Goal: Task Accomplishment & Management: Manage account settings

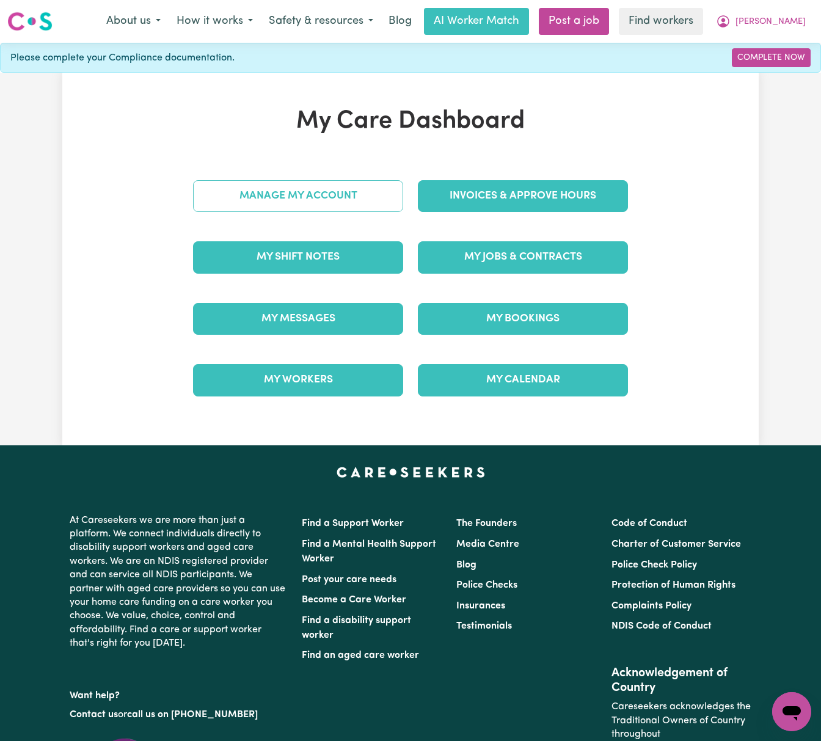
click at [391, 194] on link "Manage My Account" at bounding box center [298, 196] width 210 height 32
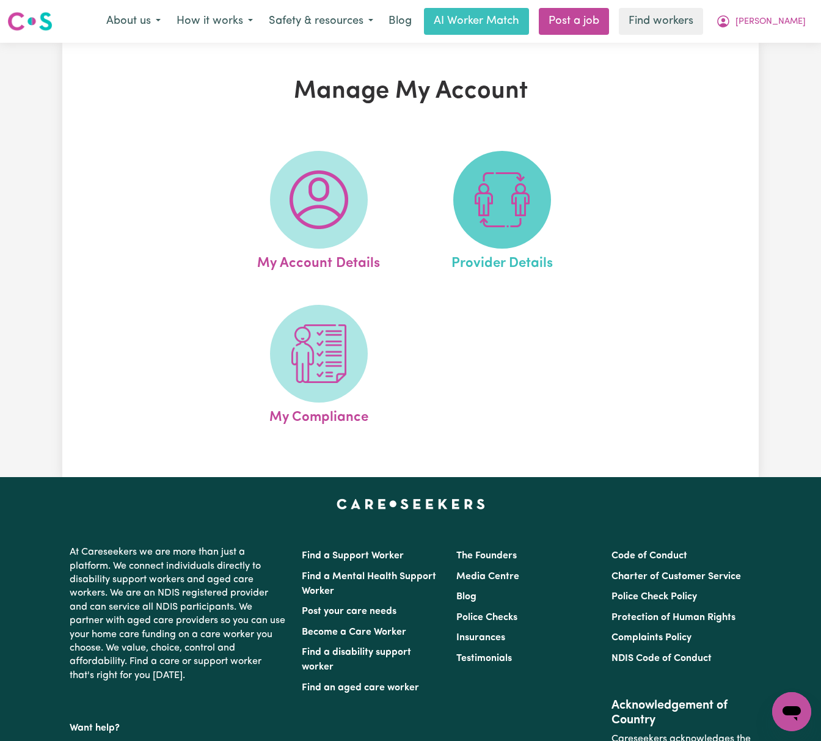
click at [505, 208] on img at bounding box center [502, 199] width 59 height 59
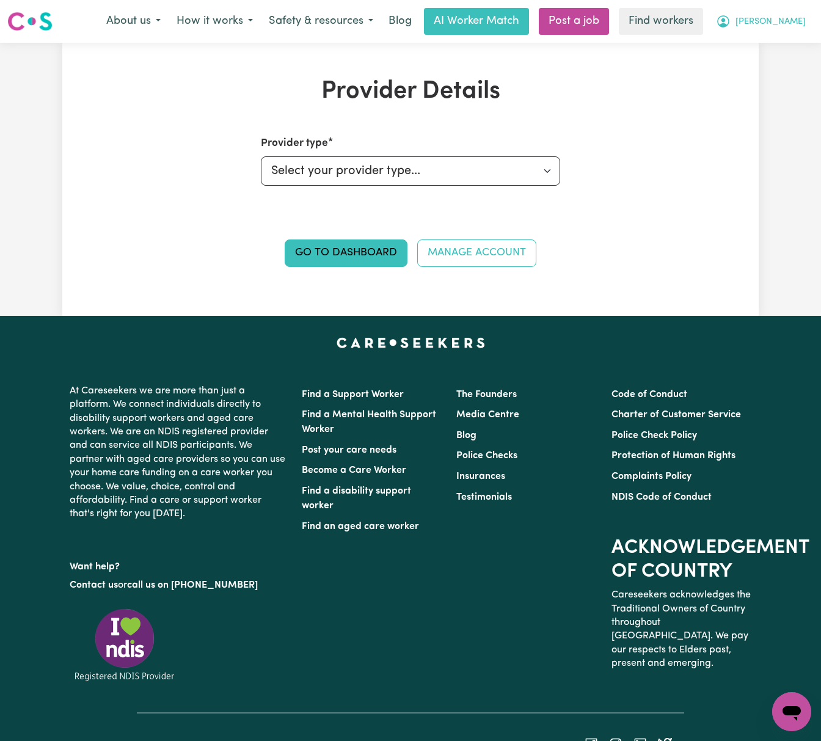
click at [792, 15] on button "[PERSON_NAME]" at bounding box center [761, 22] width 106 height 26
click at [798, 45] on link "My Dashboard" at bounding box center [765, 47] width 97 height 23
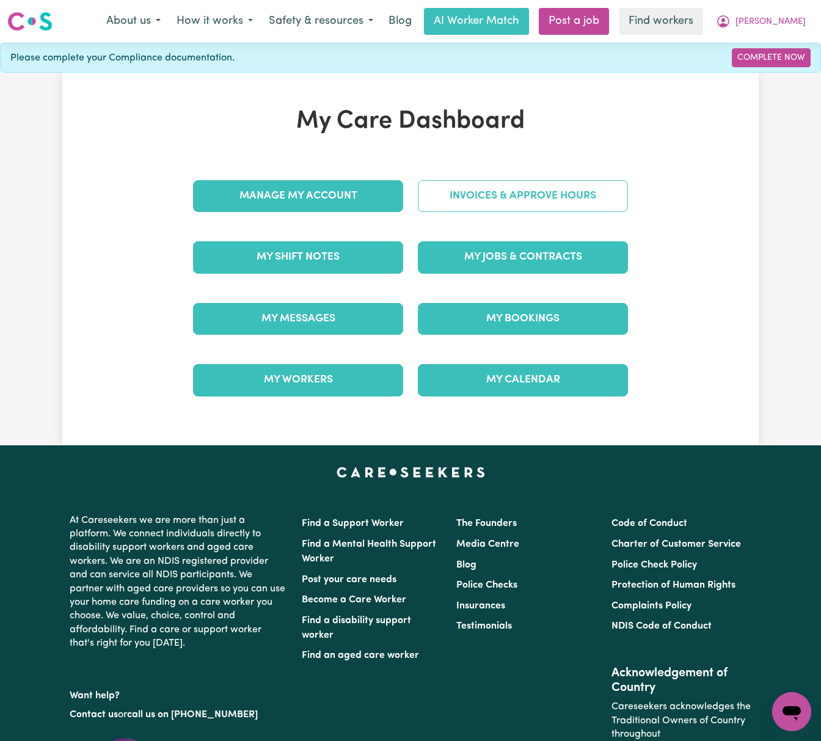
click at [582, 186] on link "Invoices & Approve Hours" at bounding box center [523, 196] width 210 height 32
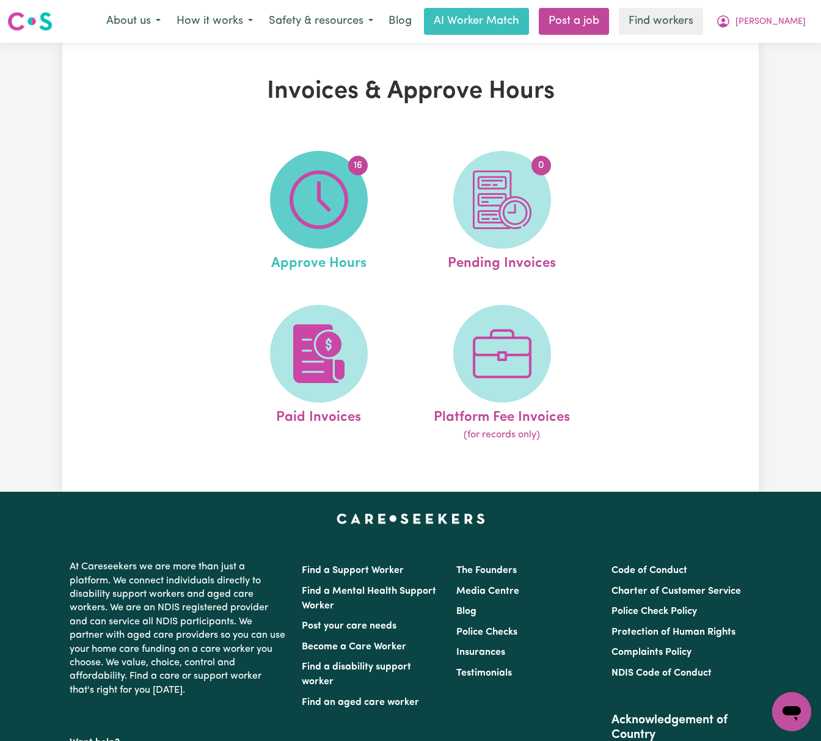
click at [331, 213] on img at bounding box center [319, 199] width 59 height 59
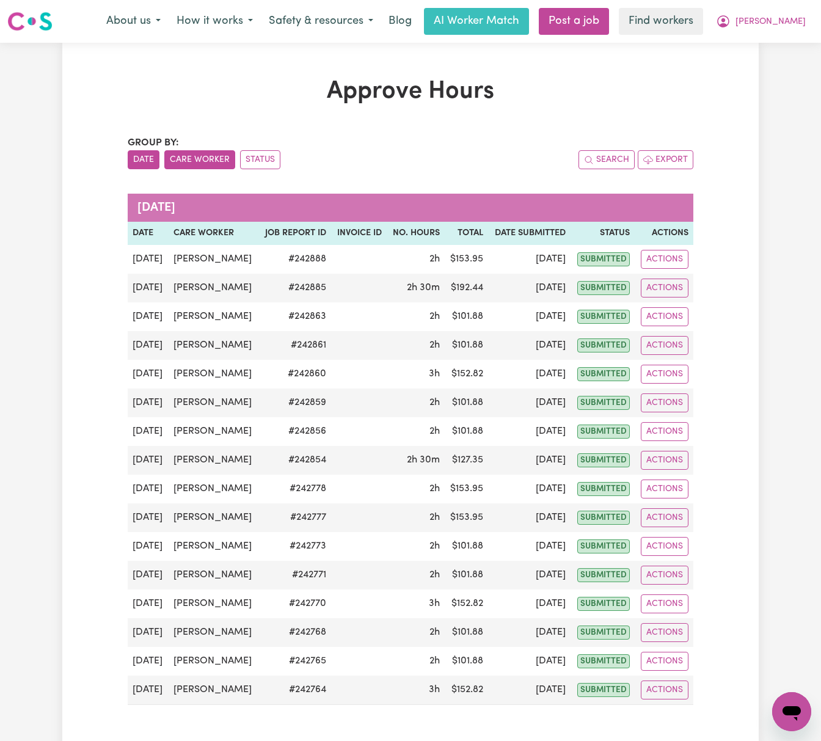
click at [201, 159] on button "Care Worker" at bounding box center [199, 159] width 71 height 19
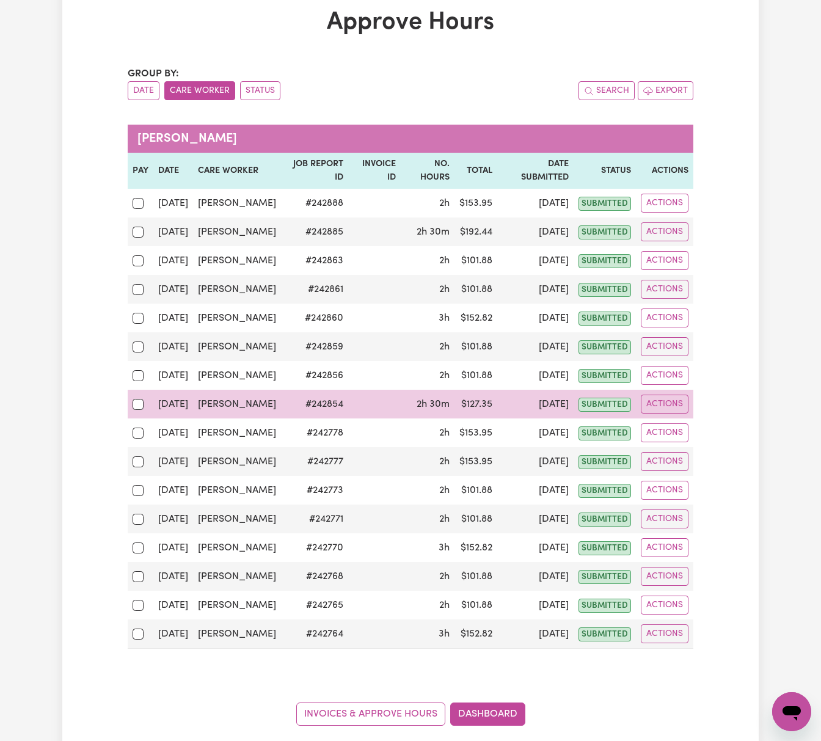
scroll to position [81, 0]
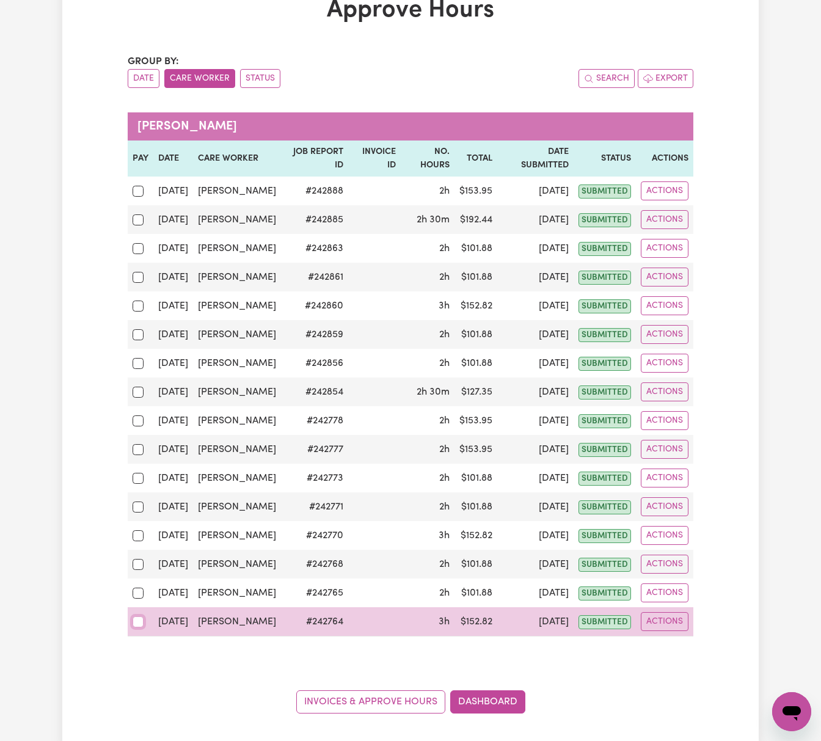
drag, startPoint x: 137, startPoint y: 616, endPoint x: 137, endPoint y: 609, distance: 6.7
click at [137, 616] on input "checkbox" at bounding box center [138, 621] width 11 height 11
checkbox input "true"
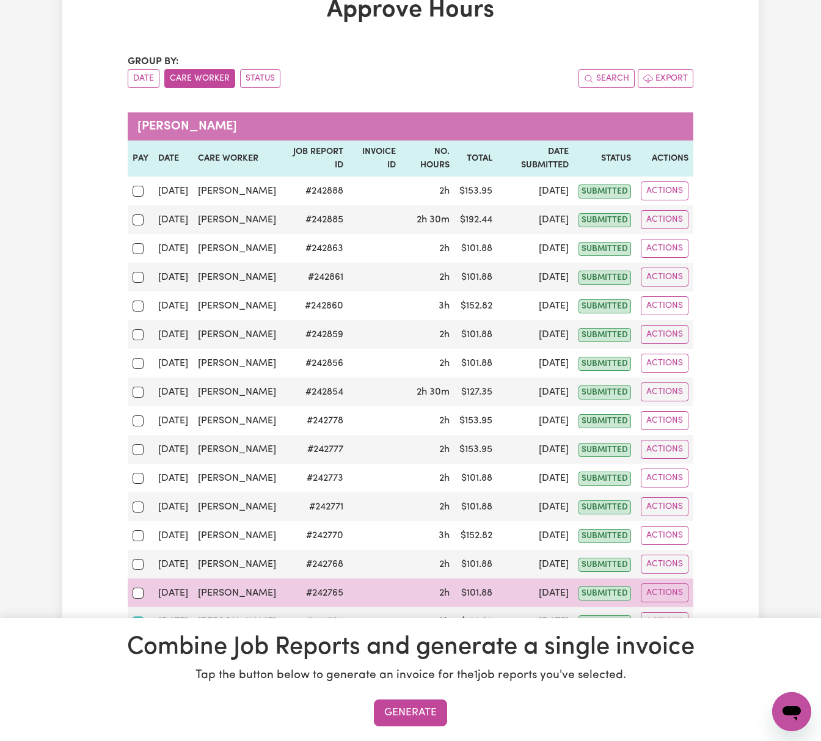
click at [131, 580] on td at bounding box center [141, 593] width 26 height 29
click at [135, 589] on input "checkbox" at bounding box center [138, 593] width 11 height 11
checkbox input "true"
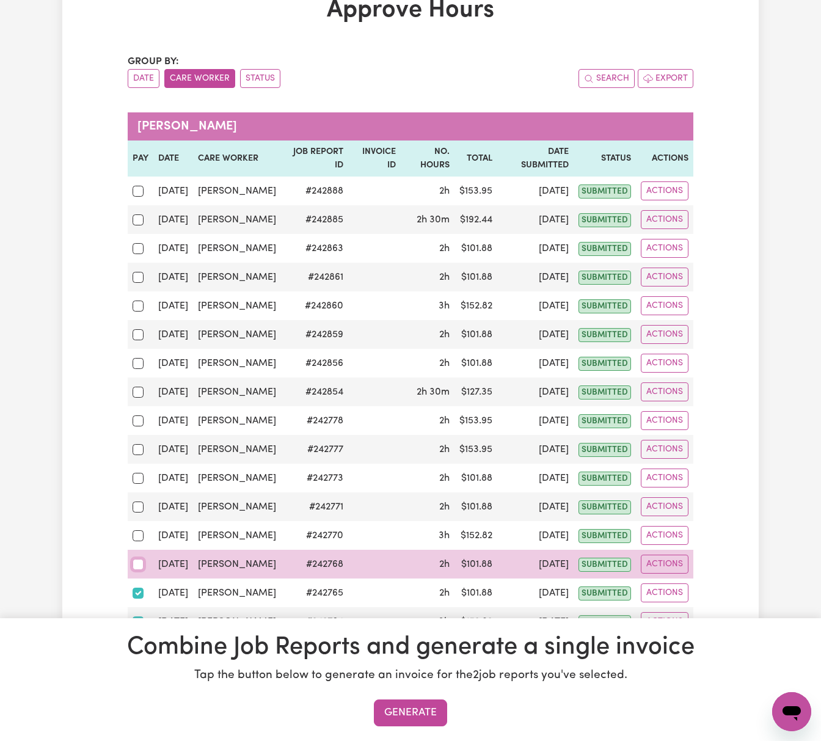
click at [142, 560] on input "checkbox" at bounding box center [138, 564] width 11 height 11
checkbox input "true"
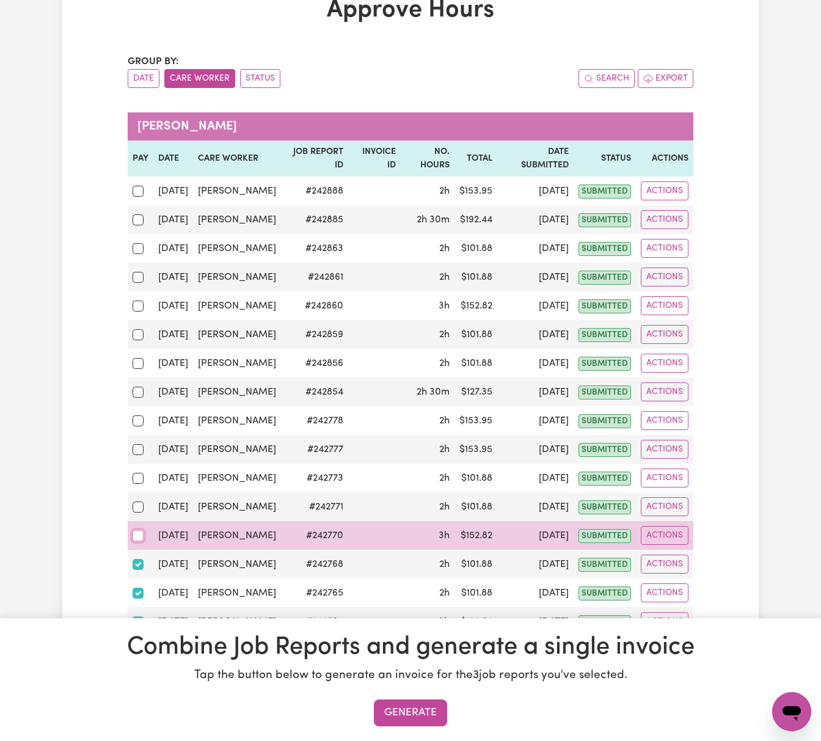
click at [139, 533] on input "checkbox" at bounding box center [138, 535] width 11 height 11
checkbox input "true"
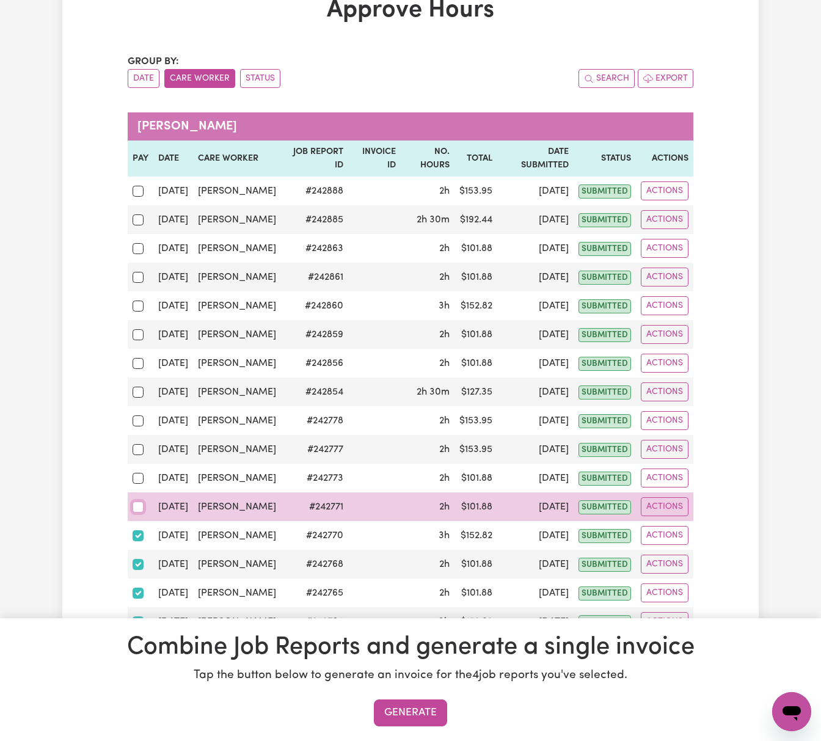
click at [136, 502] on input "checkbox" at bounding box center [138, 507] width 11 height 11
checkbox input "true"
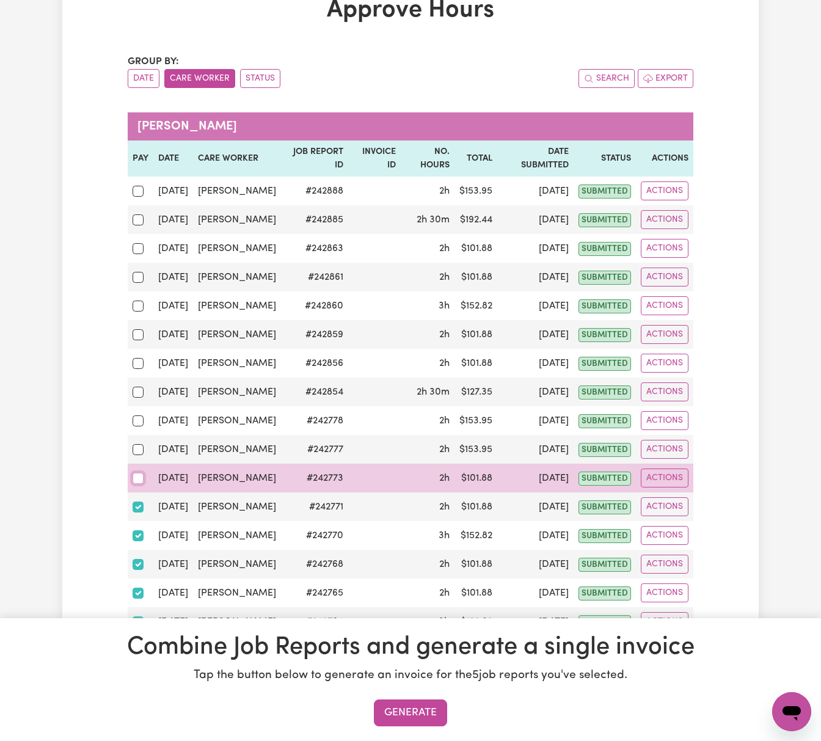
click at [135, 473] on input "checkbox" at bounding box center [138, 478] width 11 height 11
checkbox input "true"
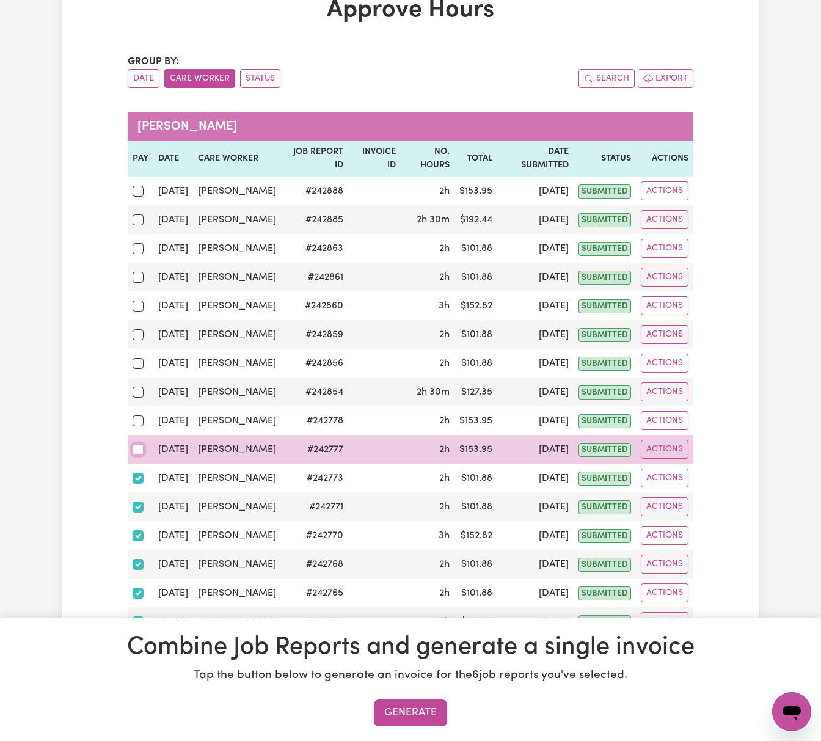
click at [138, 444] on input "checkbox" at bounding box center [138, 449] width 11 height 11
checkbox input "true"
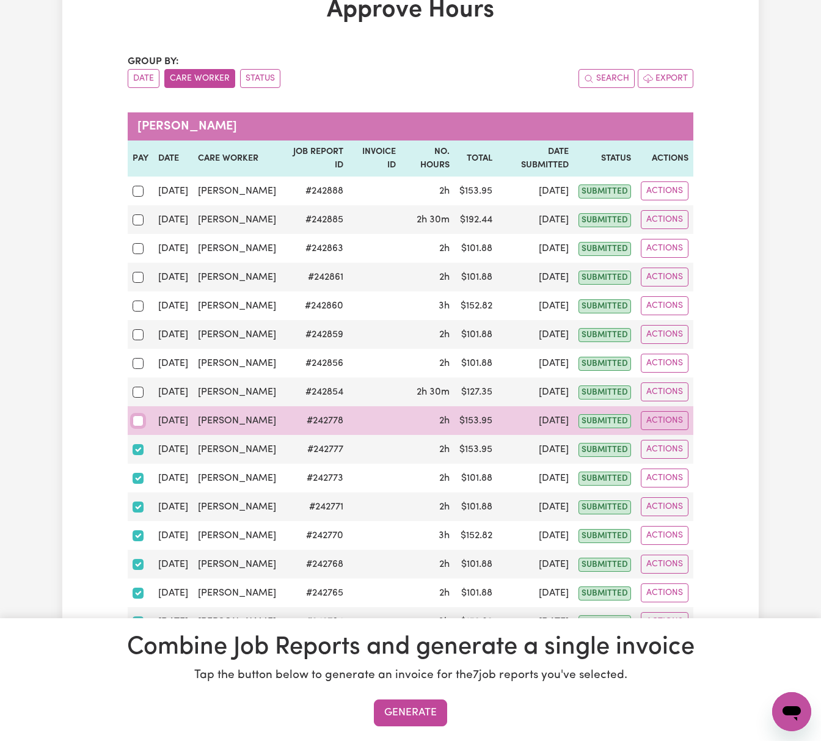
click at [137, 415] on input "checkbox" at bounding box center [138, 420] width 11 height 11
checkbox input "true"
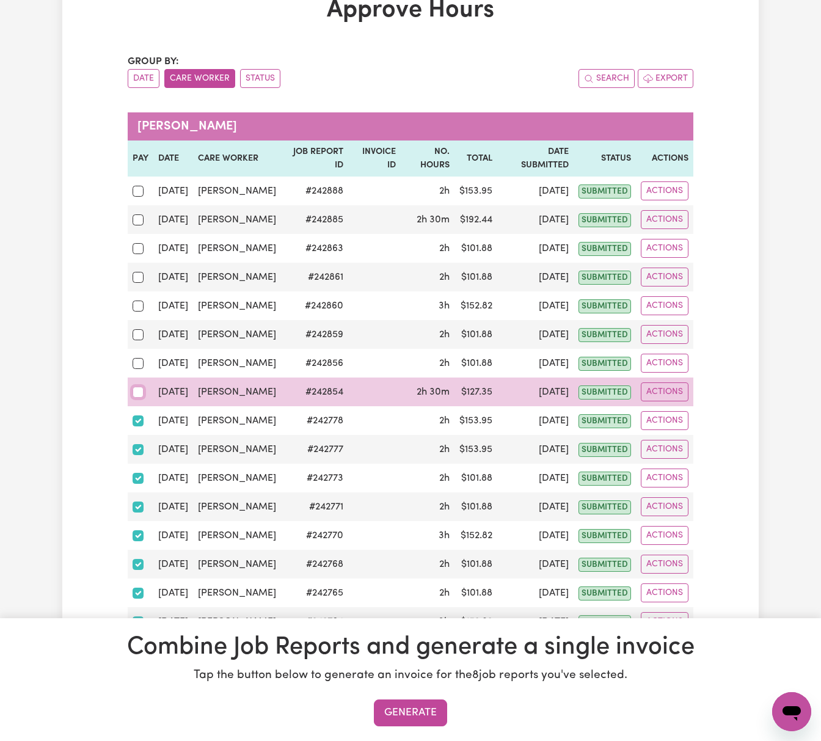
click at [138, 387] on input "checkbox" at bounding box center [138, 392] width 11 height 11
checkbox input "true"
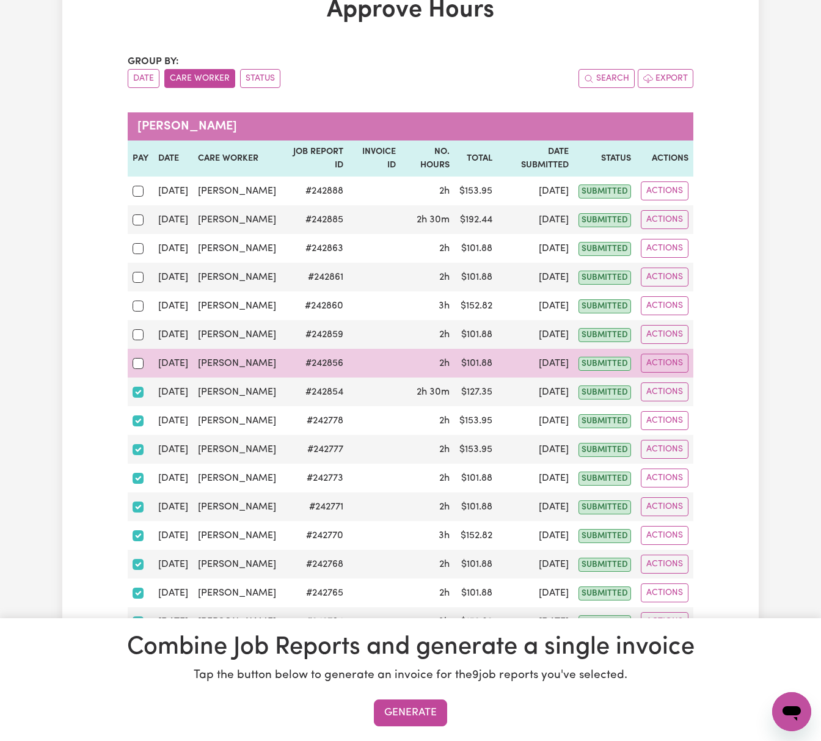
click at [143, 357] on div at bounding box center [141, 364] width 16 height 16
click at [143, 358] on input "checkbox" at bounding box center [138, 363] width 11 height 11
checkbox input "true"
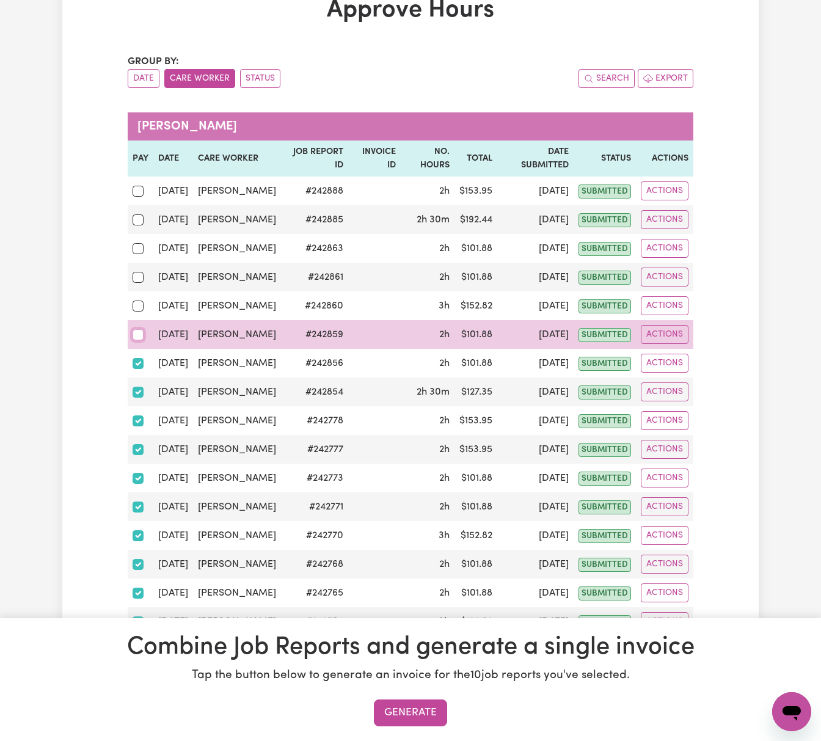
click at [140, 329] on input "checkbox" at bounding box center [138, 334] width 11 height 11
checkbox input "true"
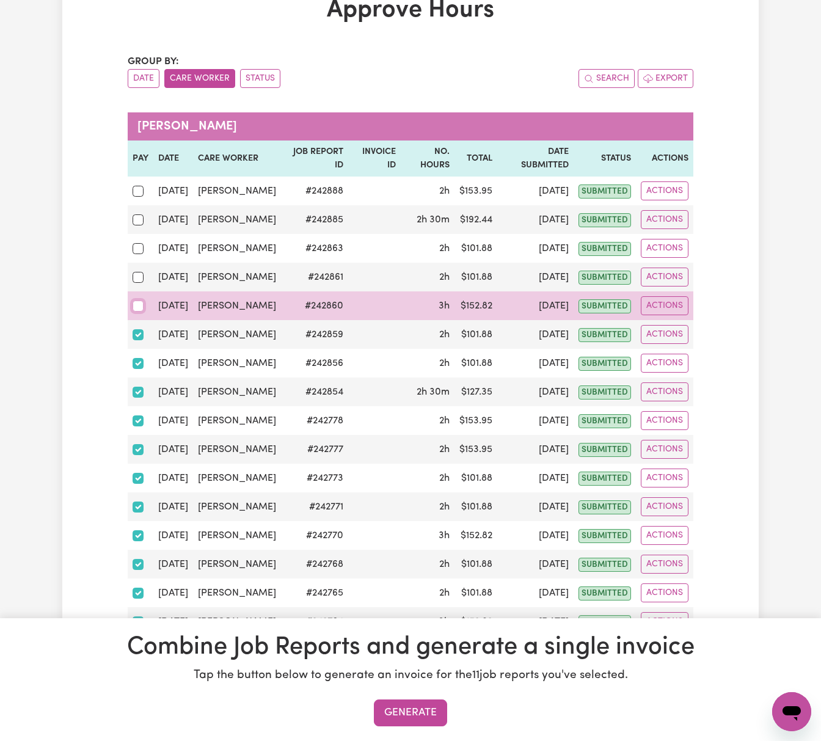
click at [138, 301] on input "checkbox" at bounding box center [138, 306] width 11 height 11
checkbox input "true"
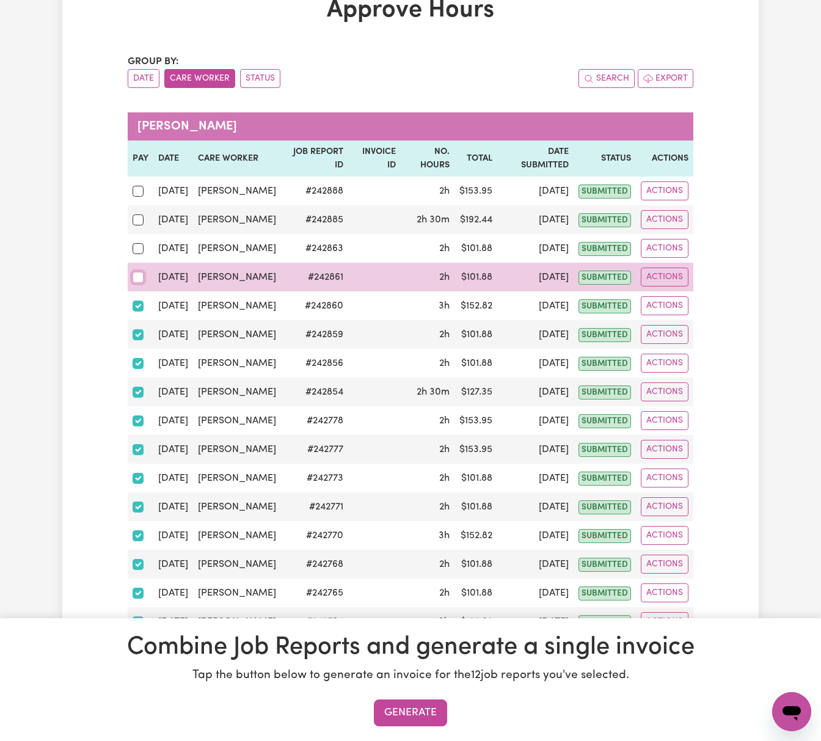
click at [139, 272] on input "checkbox" at bounding box center [138, 277] width 11 height 11
checkbox input "true"
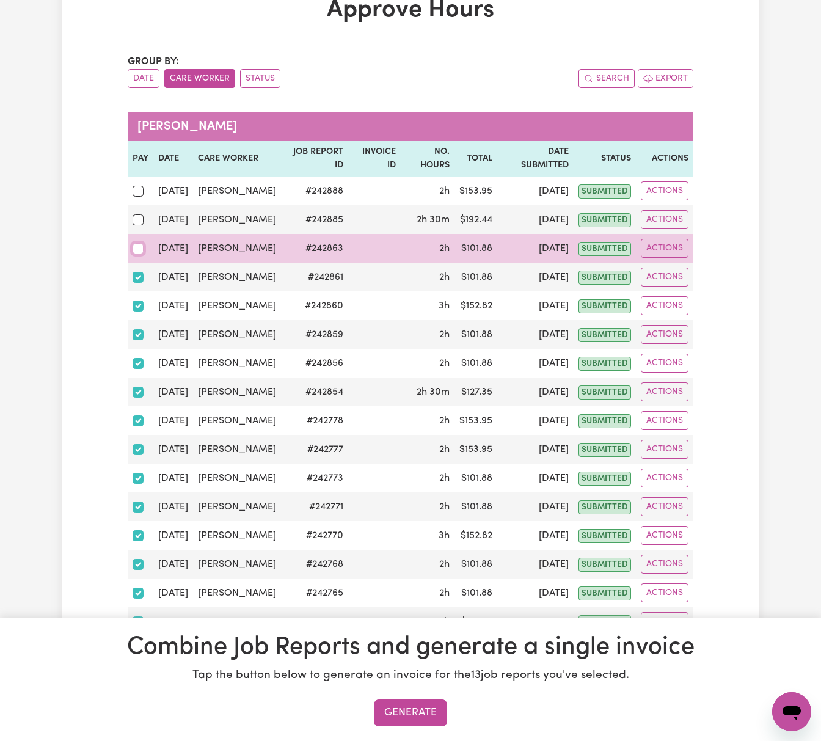
click at [138, 243] on input "checkbox" at bounding box center [138, 248] width 11 height 11
checkbox input "true"
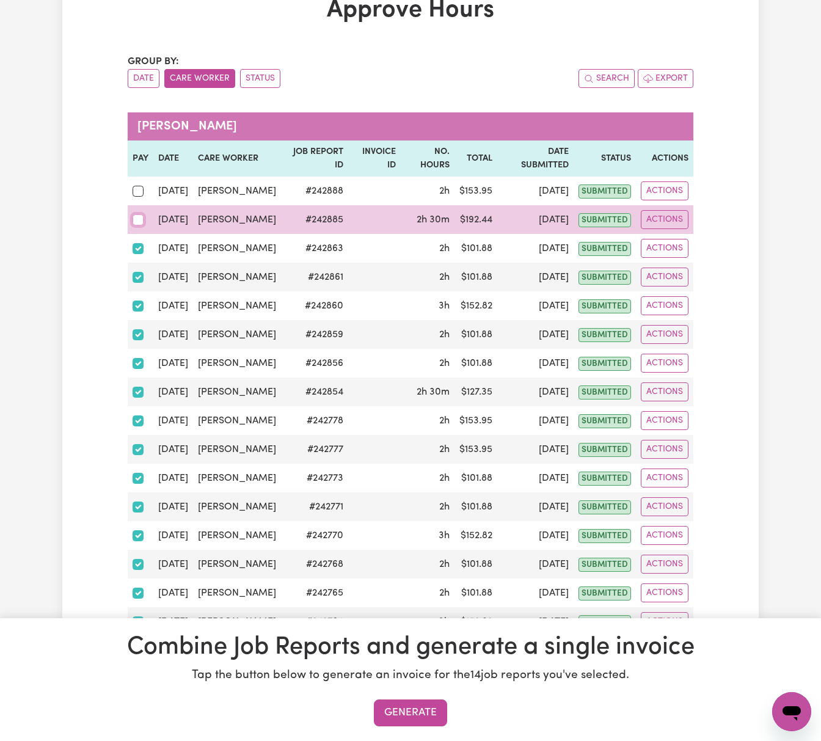
click at [138, 214] on input "checkbox" at bounding box center [138, 219] width 11 height 11
checkbox input "true"
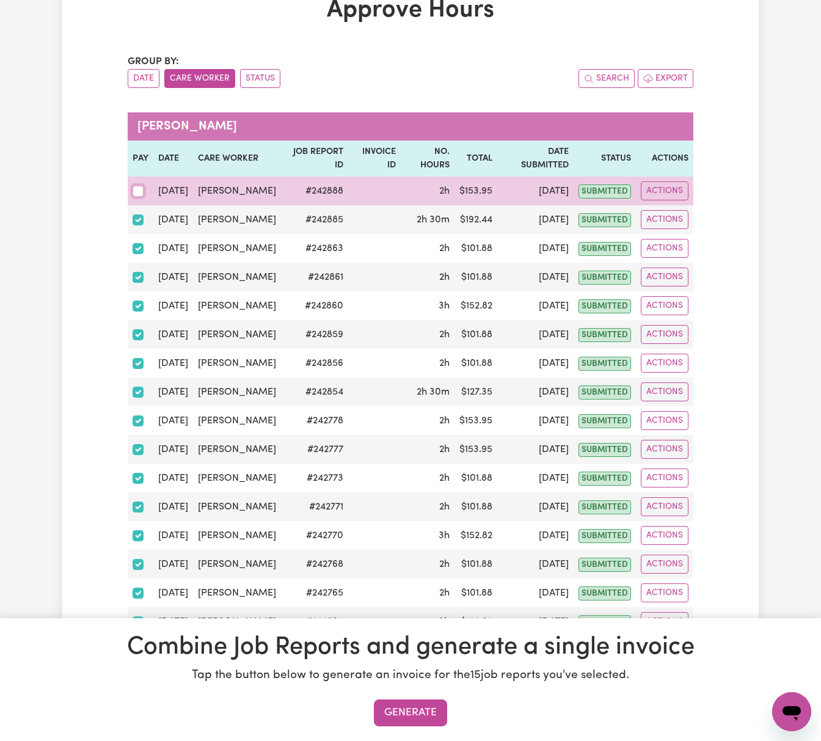
click at [137, 186] on input "checkbox" at bounding box center [138, 191] width 11 height 11
checkbox input "true"
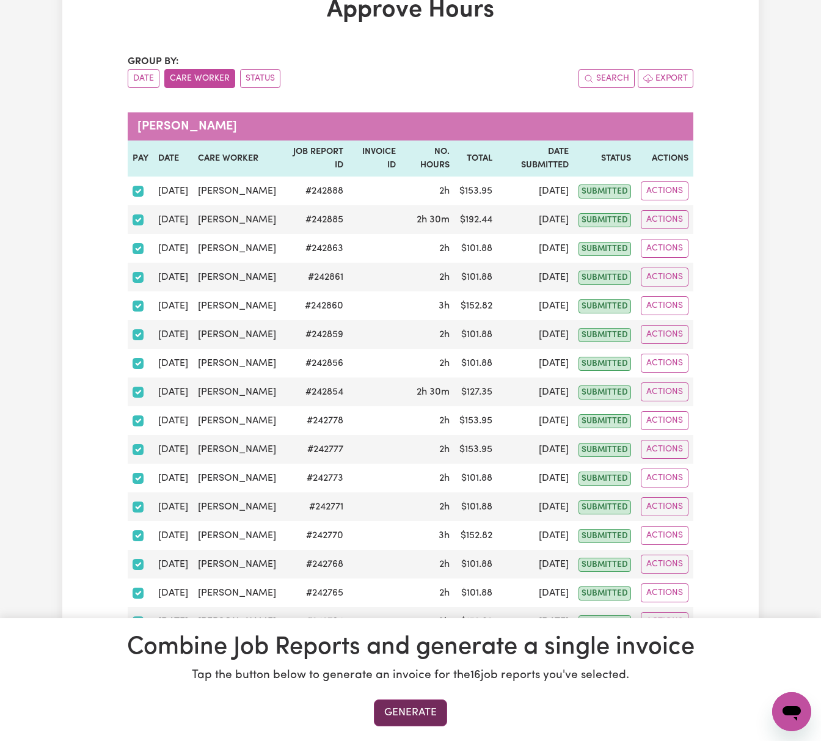
click at [419, 714] on button "Generate" at bounding box center [410, 713] width 73 height 27
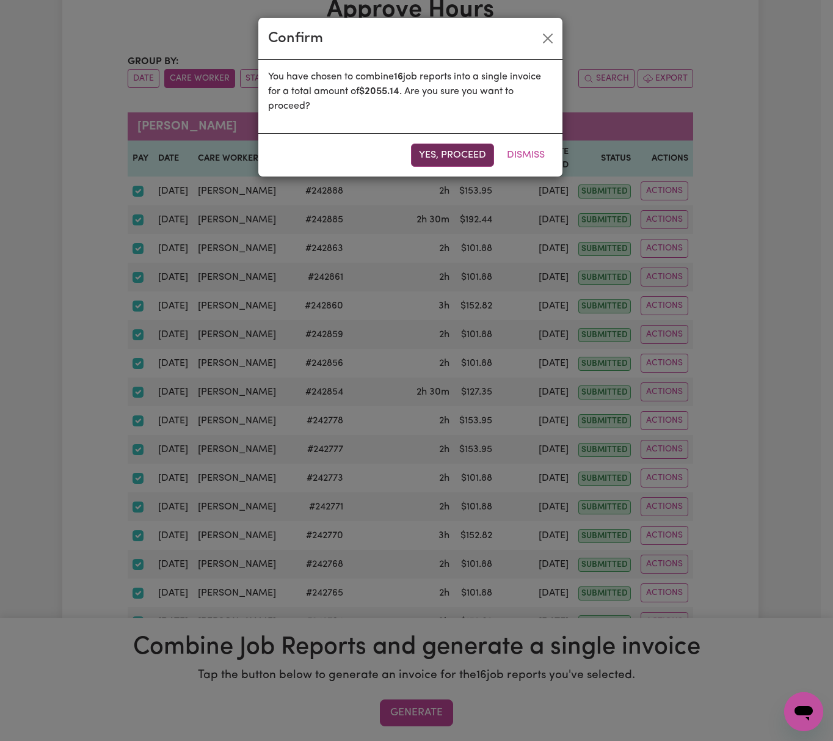
click at [458, 152] on button "Yes, proceed" at bounding box center [452, 155] width 83 height 23
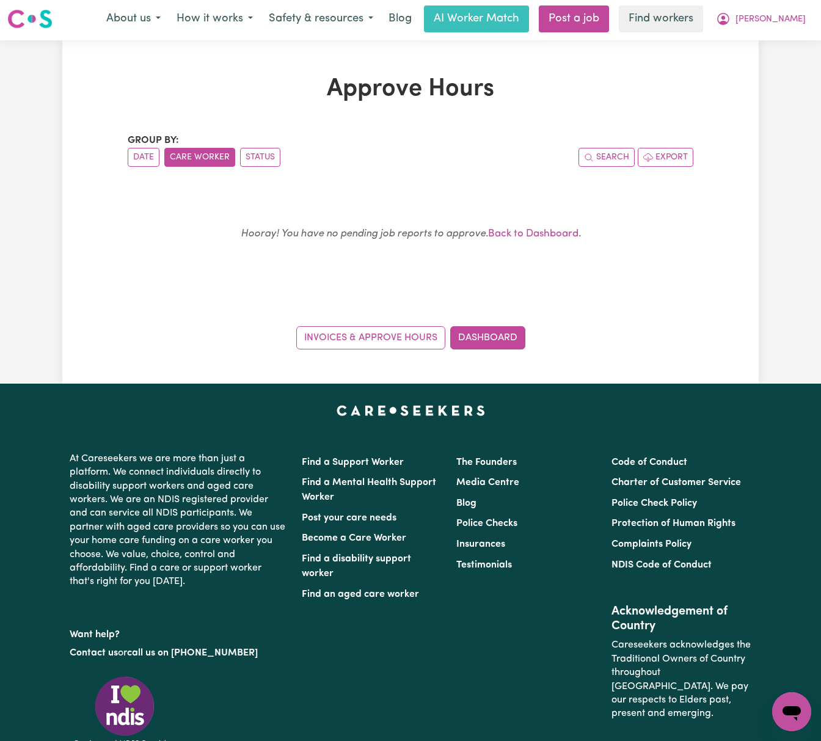
scroll to position [0, 0]
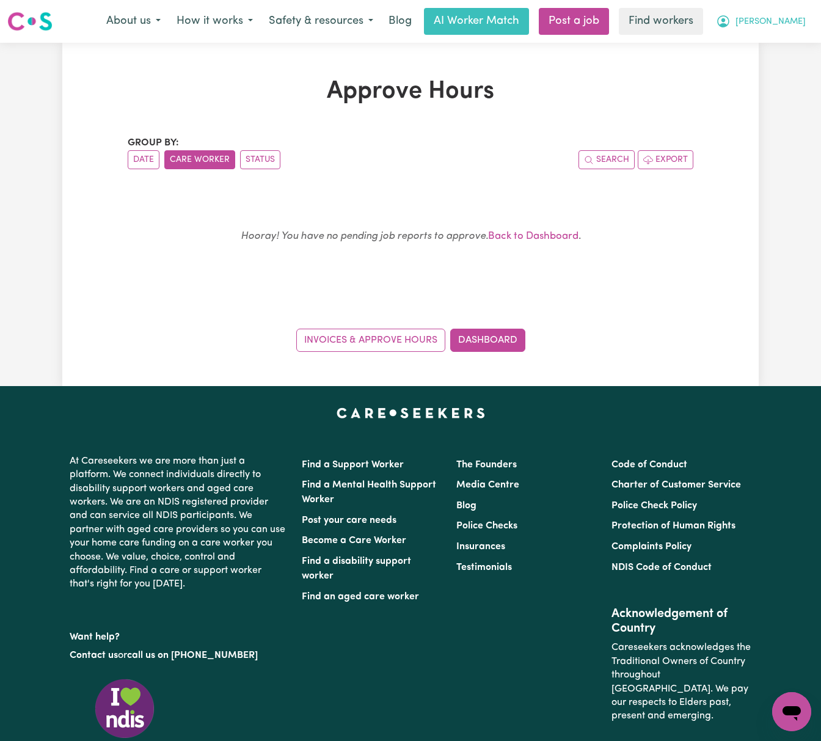
click at [731, 29] on icon "My Account" at bounding box center [723, 21] width 15 height 15
click at [762, 56] on link "My Dashboard" at bounding box center [765, 47] width 97 height 23
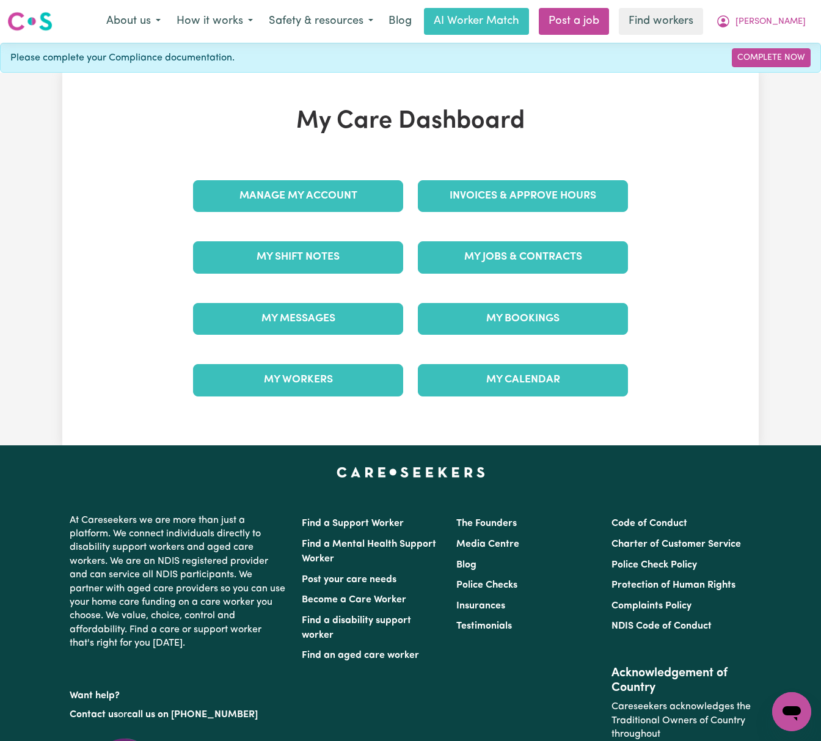
click at [574, 180] on div "Invoices & Approve Hours" at bounding box center [523, 196] width 225 height 61
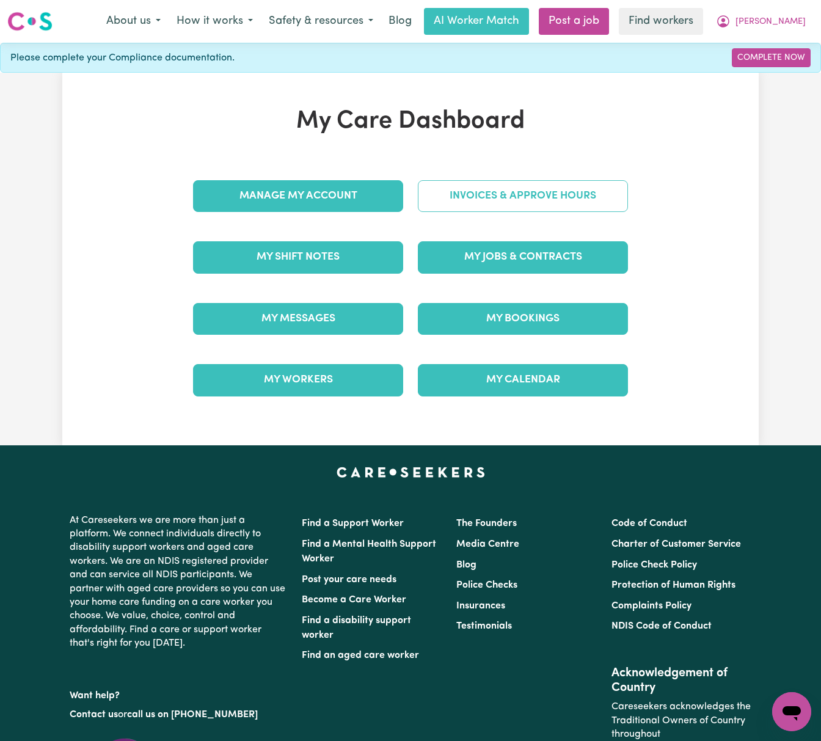
click at [579, 186] on link "Invoices & Approve Hours" at bounding box center [523, 196] width 210 height 32
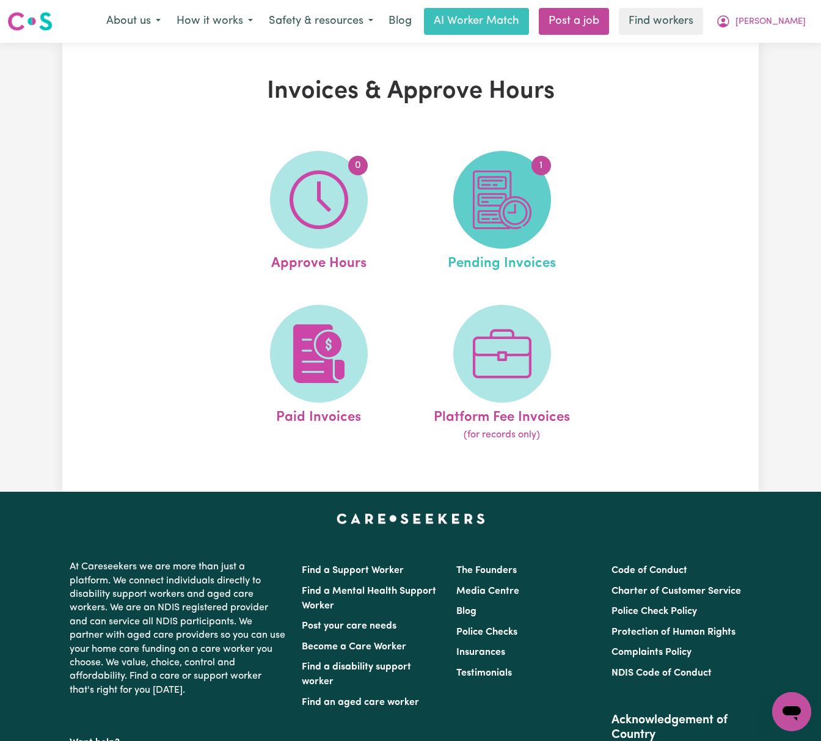
click at [518, 225] on img at bounding box center [502, 199] width 59 height 59
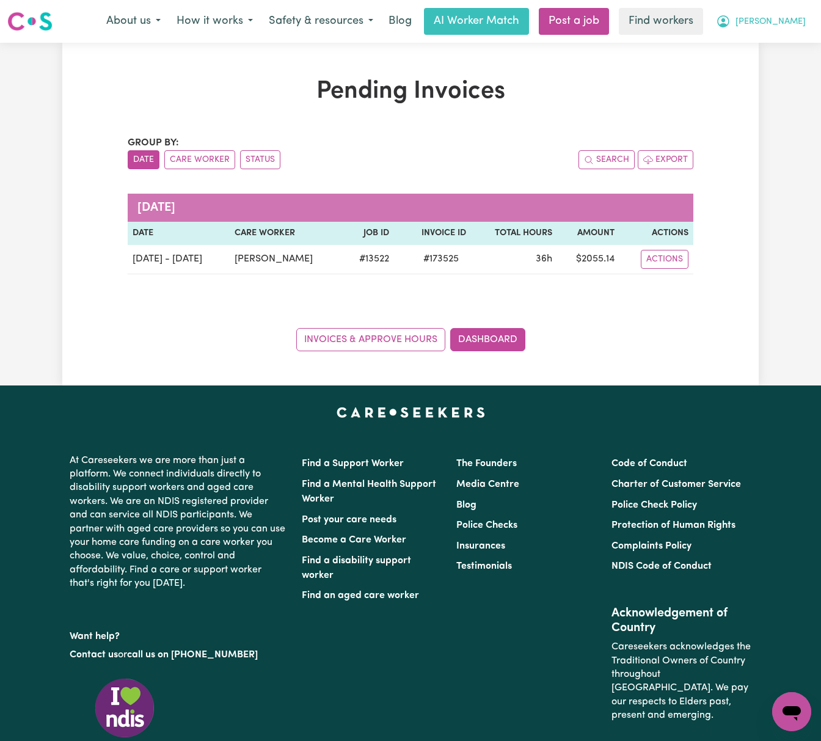
click at [731, 23] on icon "My Account" at bounding box center [723, 21] width 15 height 15
click at [778, 45] on link "My Dashboard" at bounding box center [765, 47] width 97 height 23
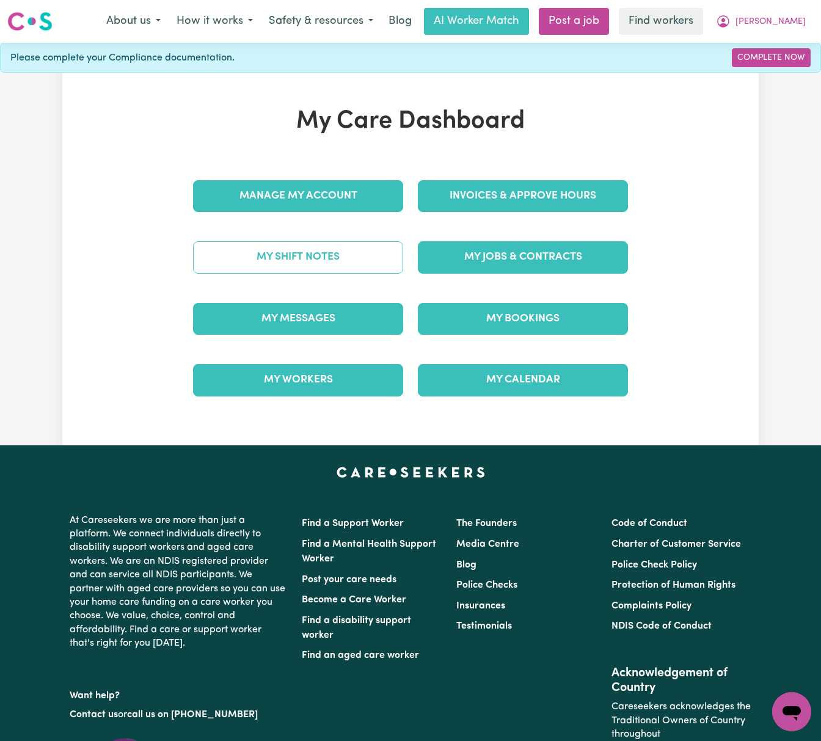
click at [370, 265] on link "My Shift Notes" at bounding box center [298, 257] width 210 height 32
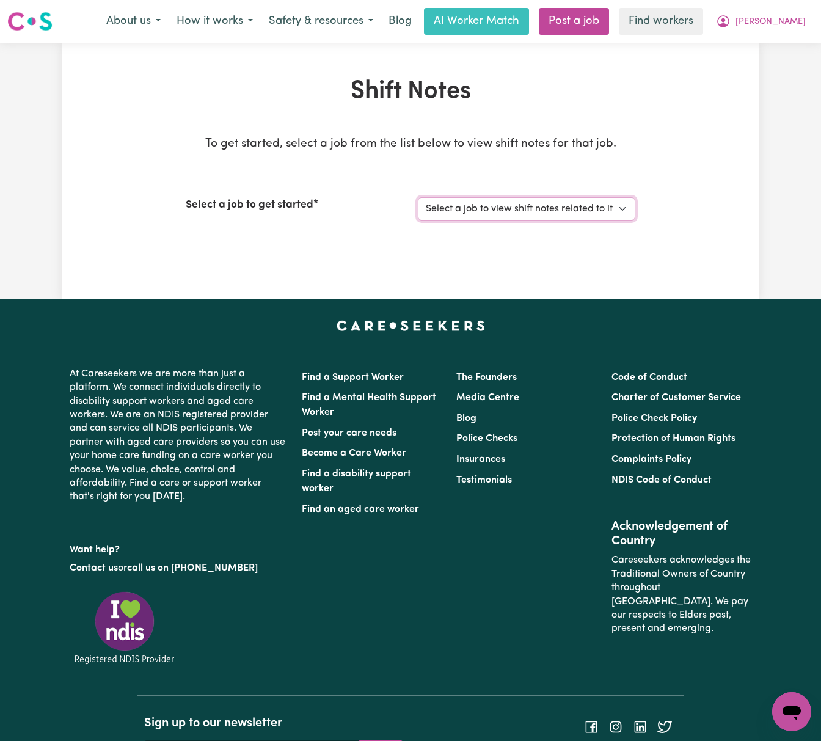
click at [551, 213] on select "Select a job to view shift notes related to it... [[PERSON_NAME]] Support Worke…" at bounding box center [526, 208] width 217 height 23
select select "13522"
click at [418, 197] on select "Select a job to view shift notes related to it... [[PERSON_NAME]] Support Worke…" at bounding box center [526, 208] width 217 height 23
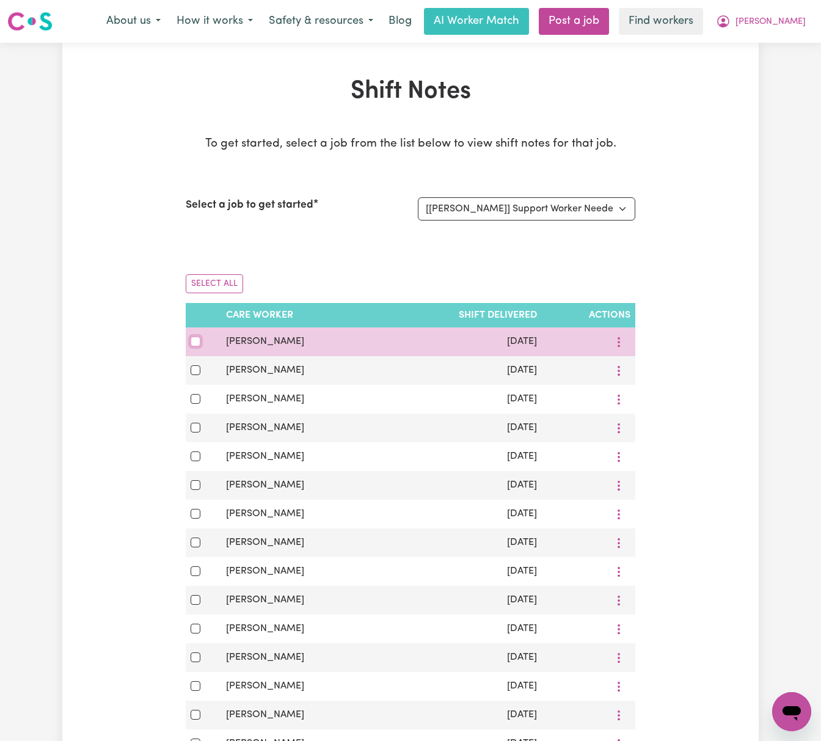
click at [194, 341] on input "checkbox" at bounding box center [196, 342] width 10 height 10
checkbox input "true"
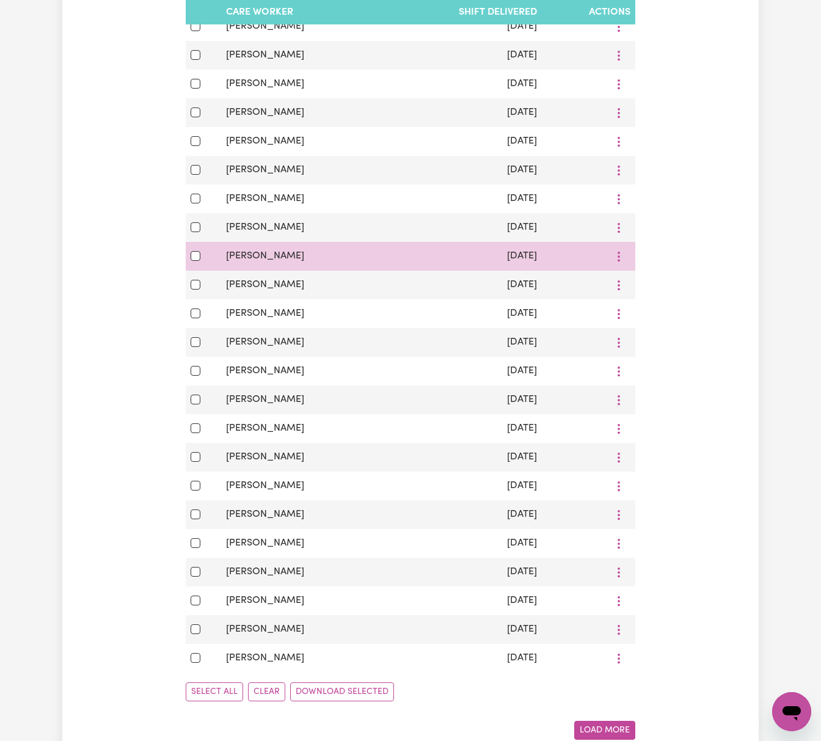
scroll to position [407, 0]
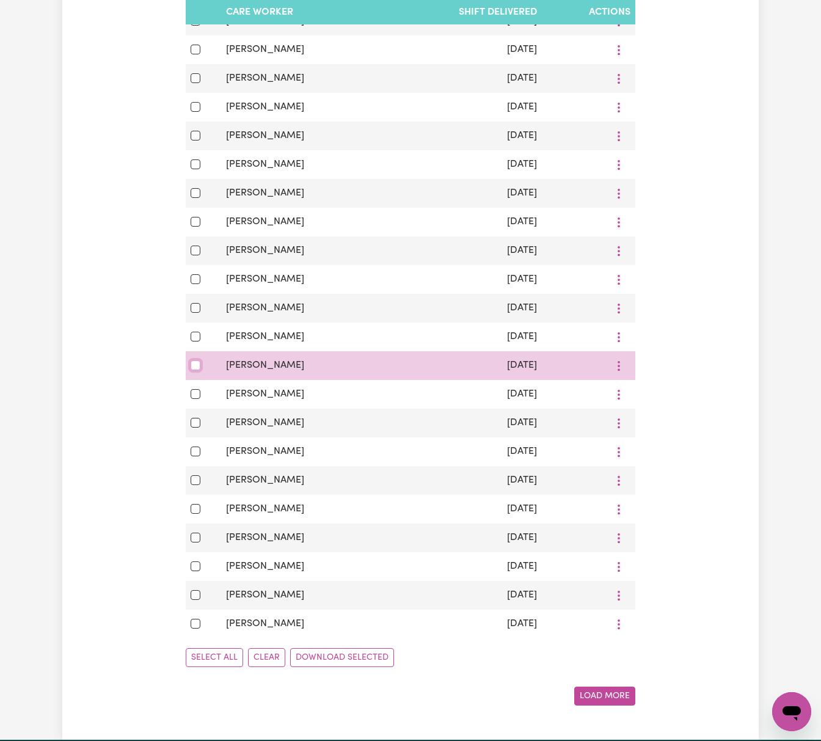
click at [197, 370] on input "checkbox" at bounding box center [196, 365] width 10 height 10
checkbox input "true"
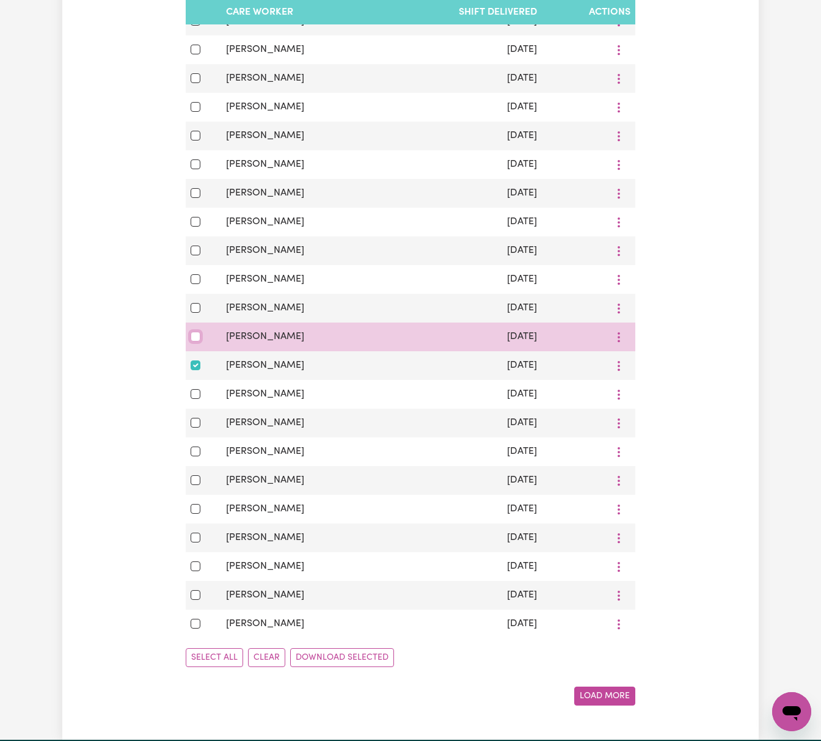
click at [194, 342] on input "checkbox" at bounding box center [196, 337] width 10 height 10
checkbox input "true"
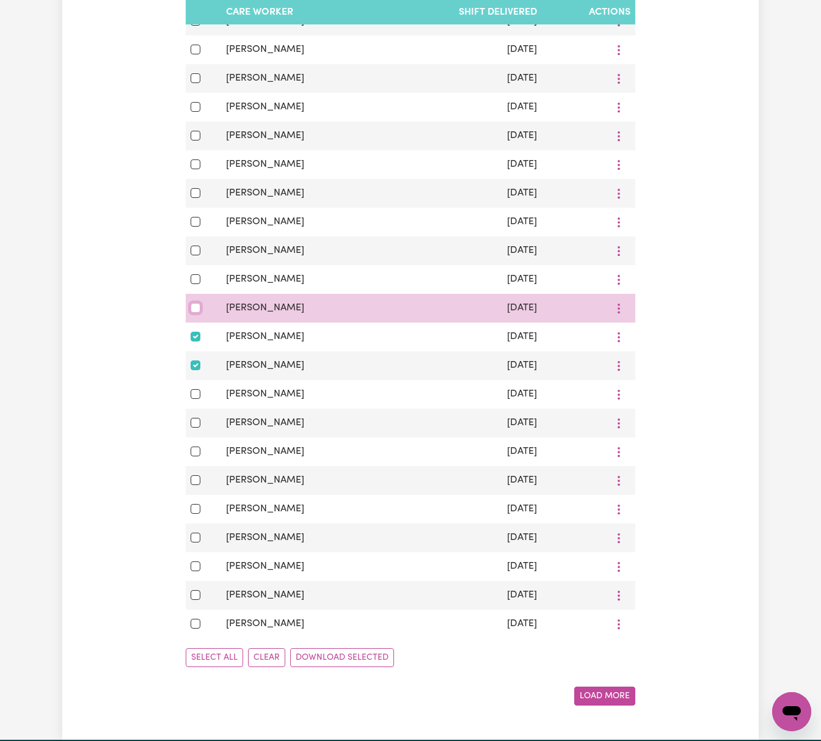
click at [191, 313] on input "checkbox" at bounding box center [196, 308] width 10 height 10
checkbox input "true"
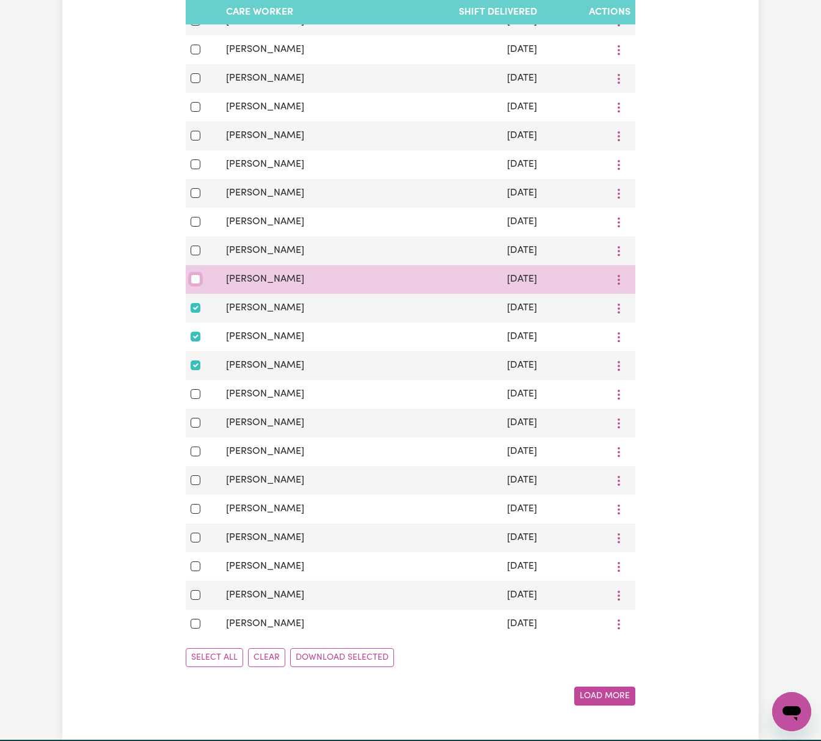
click at [196, 284] on input "checkbox" at bounding box center [196, 279] width 10 height 10
checkbox input "true"
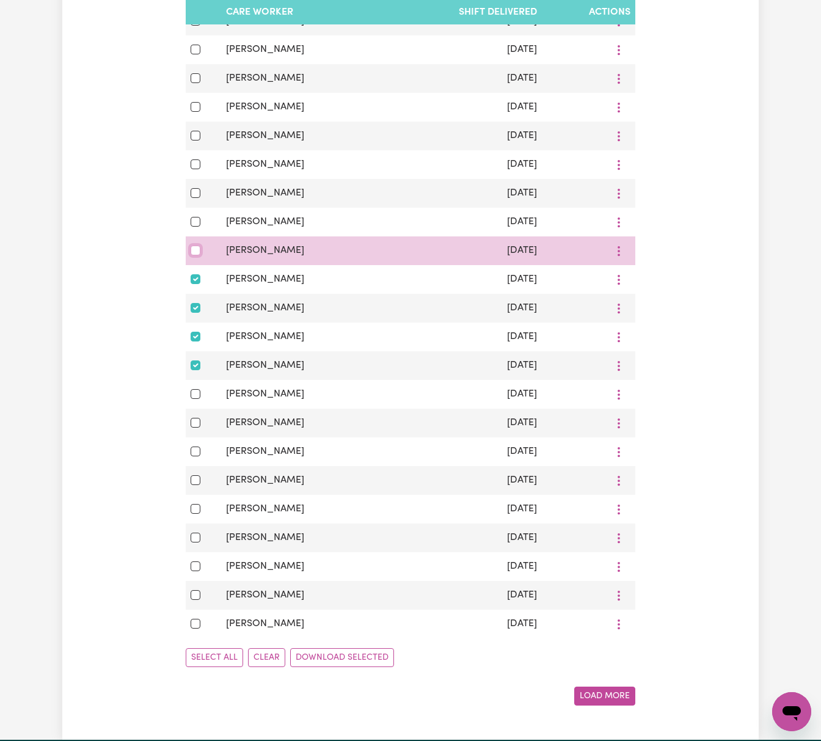
click at [194, 253] on input "checkbox" at bounding box center [196, 251] width 10 height 10
checkbox input "true"
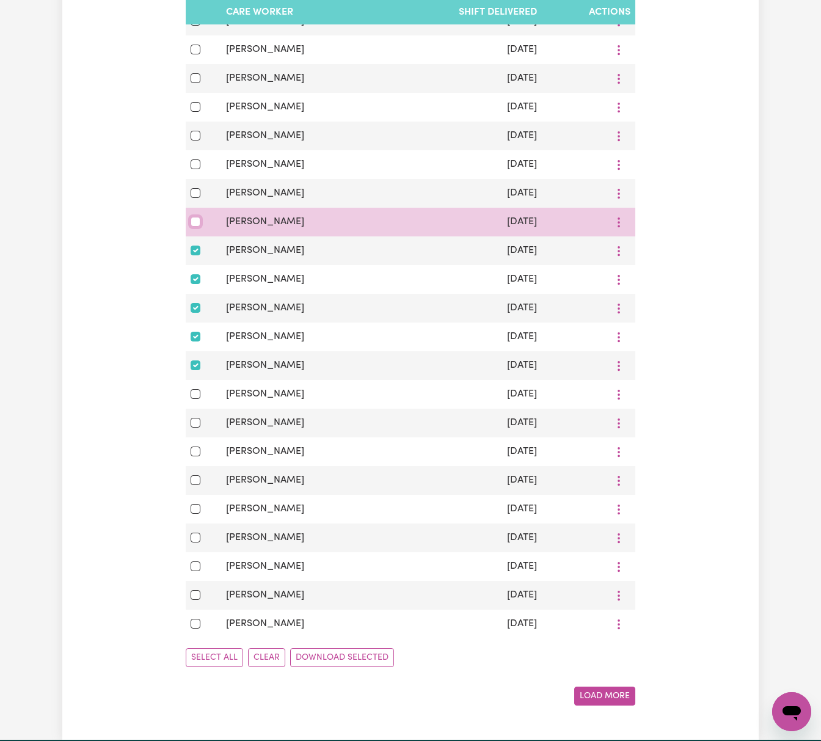
click at [196, 227] on input "checkbox" at bounding box center [196, 222] width 10 height 10
checkbox input "true"
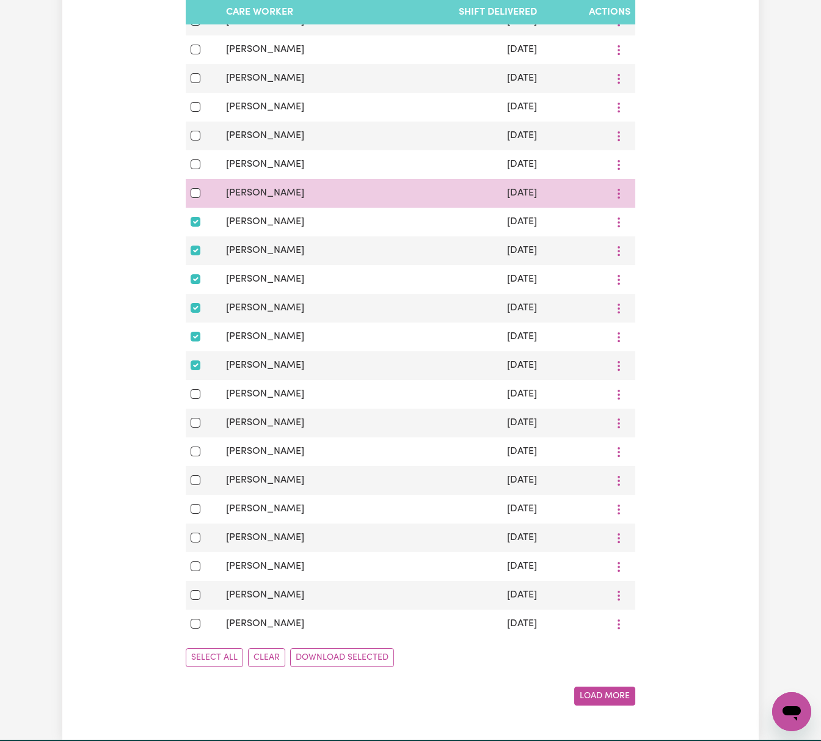
click at [196, 200] on div at bounding box center [204, 193] width 26 height 15
click at [193, 198] on input "checkbox" at bounding box center [196, 193] width 10 height 10
checkbox input "true"
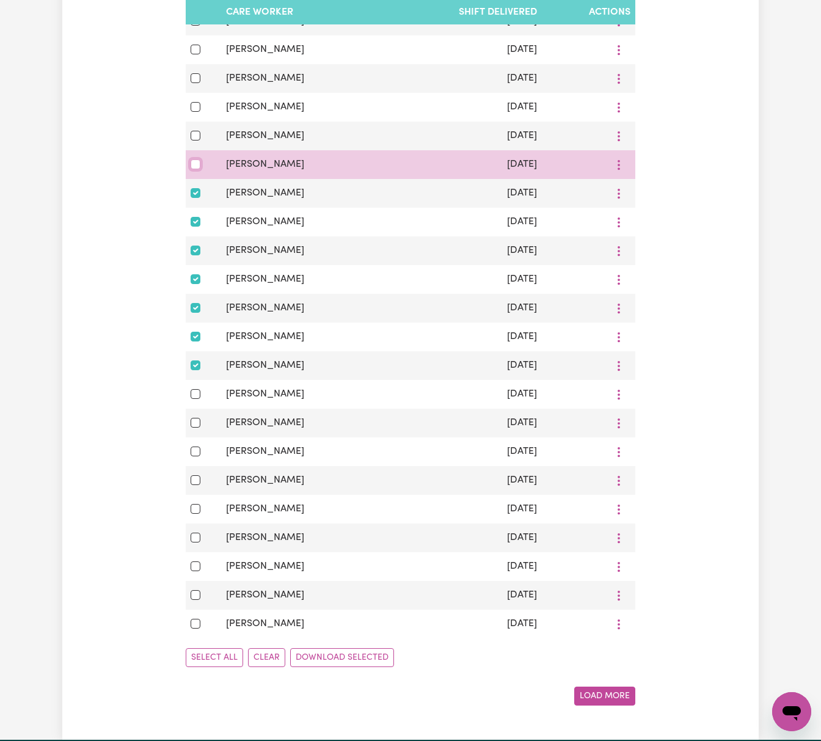
click at [196, 169] on input "checkbox" at bounding box center [196, 164] width 10 height 10
checkbox input "true"
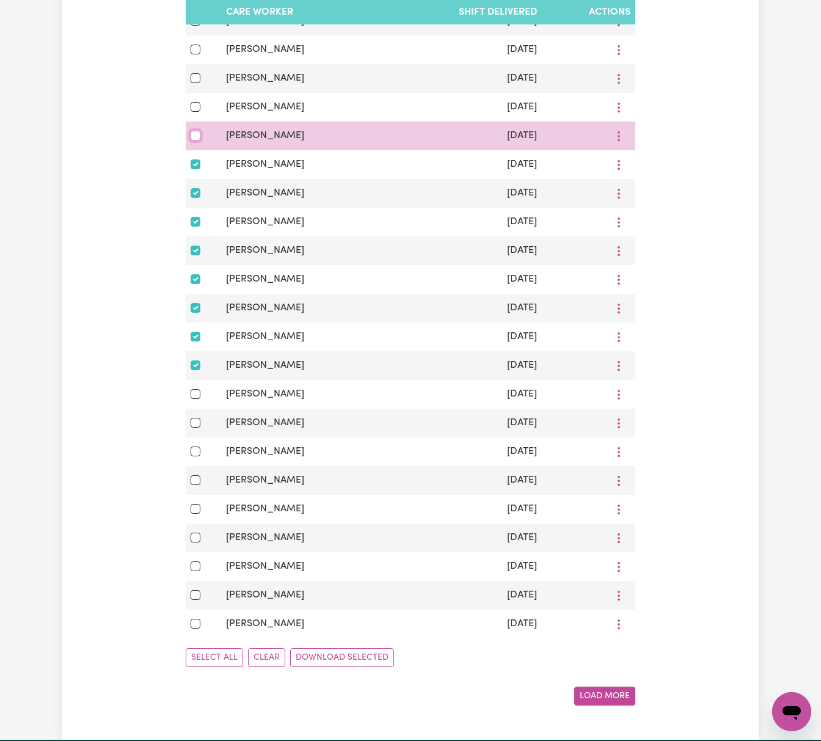
drag, startPoint x: 198, startPoint y: 142, endPoint x: 196, endPoint y: 134, distance: 8.3
click at [198, 139] on input "checkbox" at bounding box center [196, 136] width 10 height 10
checkbox input "true"
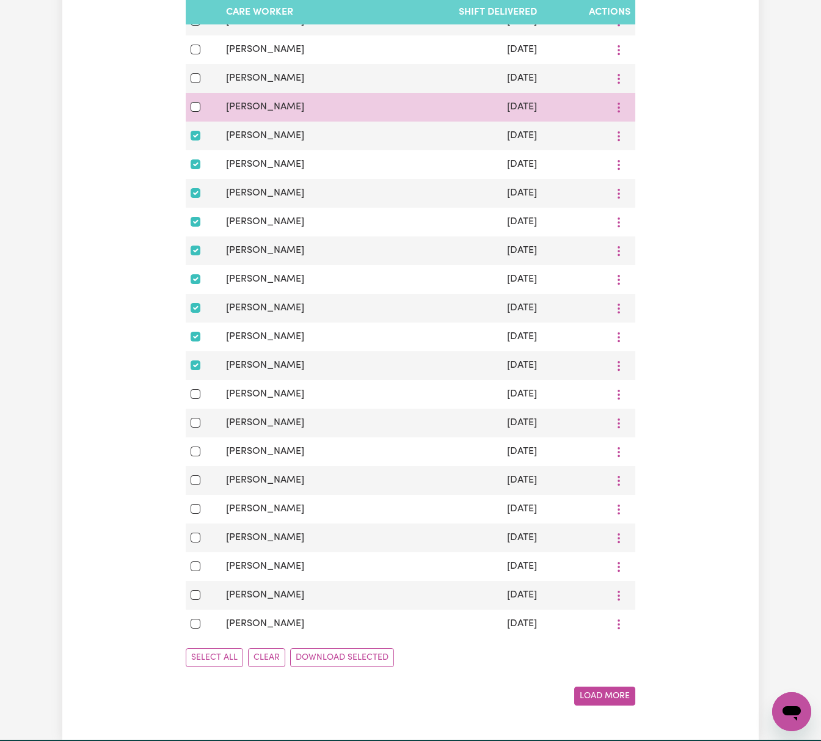
click at [194, 114] on div at bounding box center [204, 107] width 26 height 15
click at [196, 112] on input "checkbox" at bounding box center [196, 107] width 10 height 10
checkbox input "true"
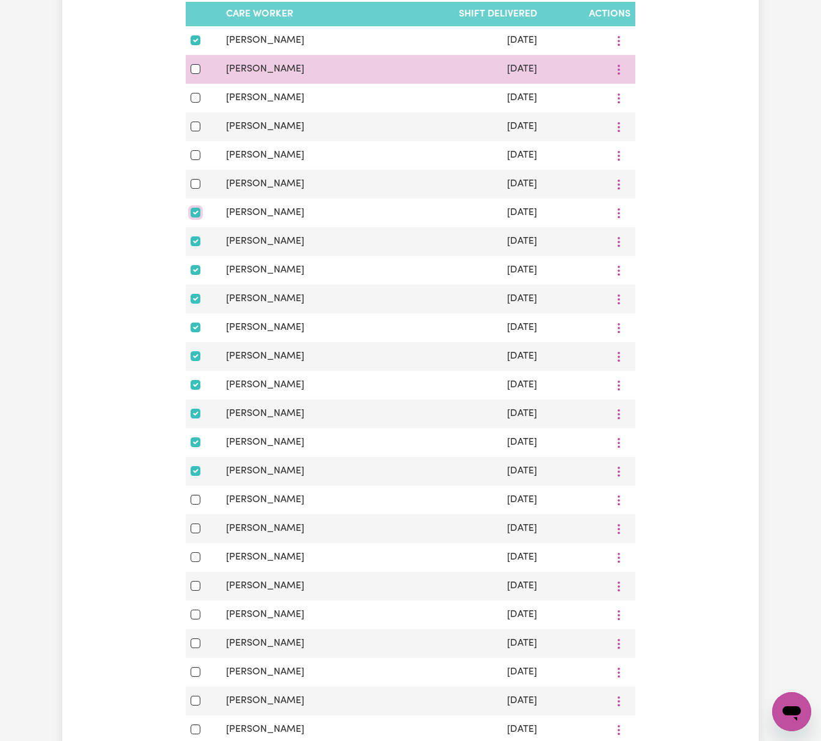
scroll to position [244, 0]
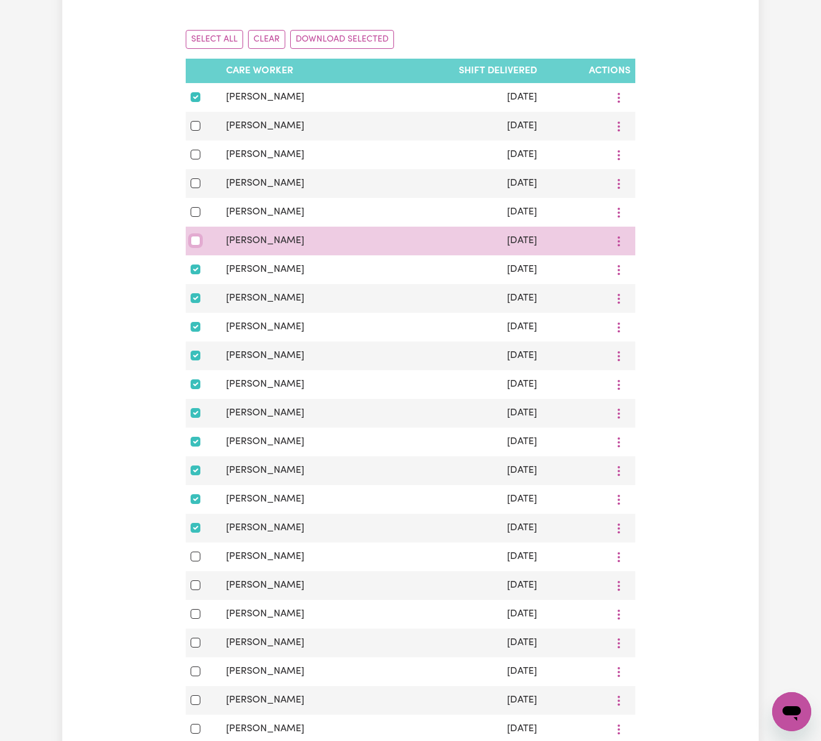
click at [197, 246] on input "checkbox" at bounding box center [196, 241] width 10 height 10
checkbox input "true"
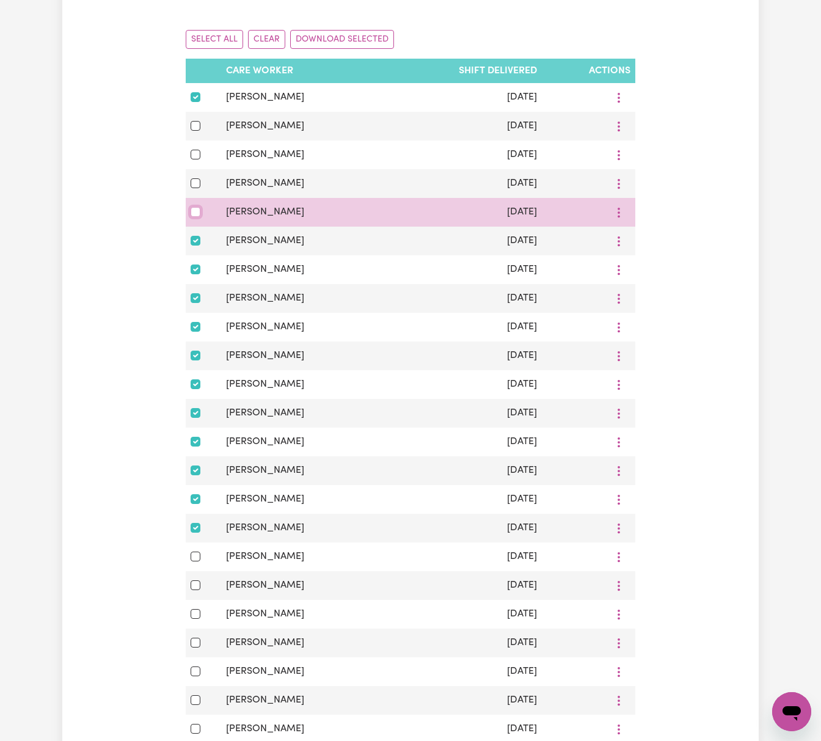
click at [194, 215] on input "checkbox" at bounding box center [196, 212] width 10 height 10
checkbox input "true"
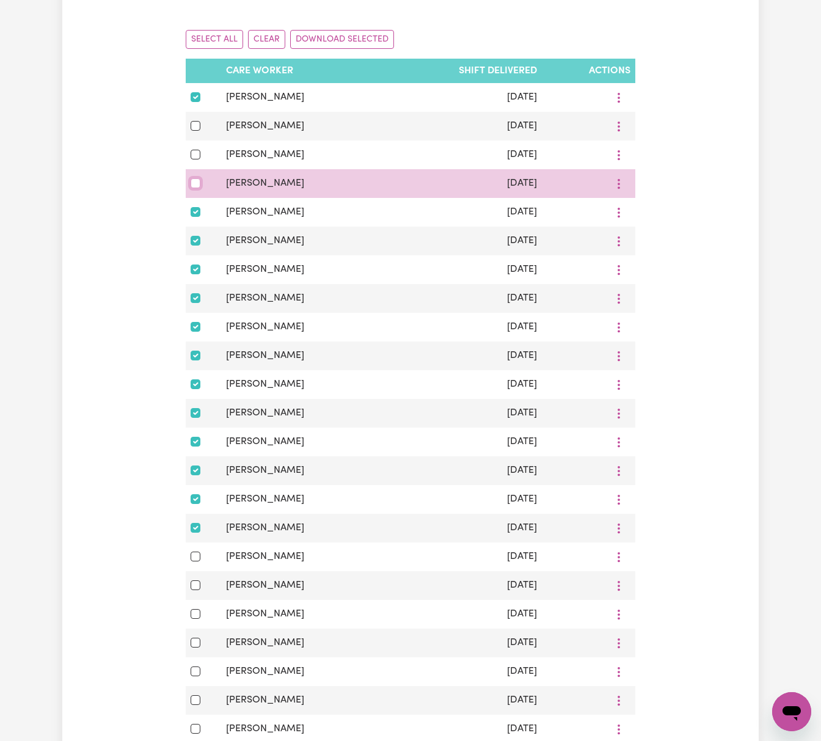
click at [196, 181] on input "checkbox" at bounding box center [196, 183] width 10 height 10
checkbox input "true"
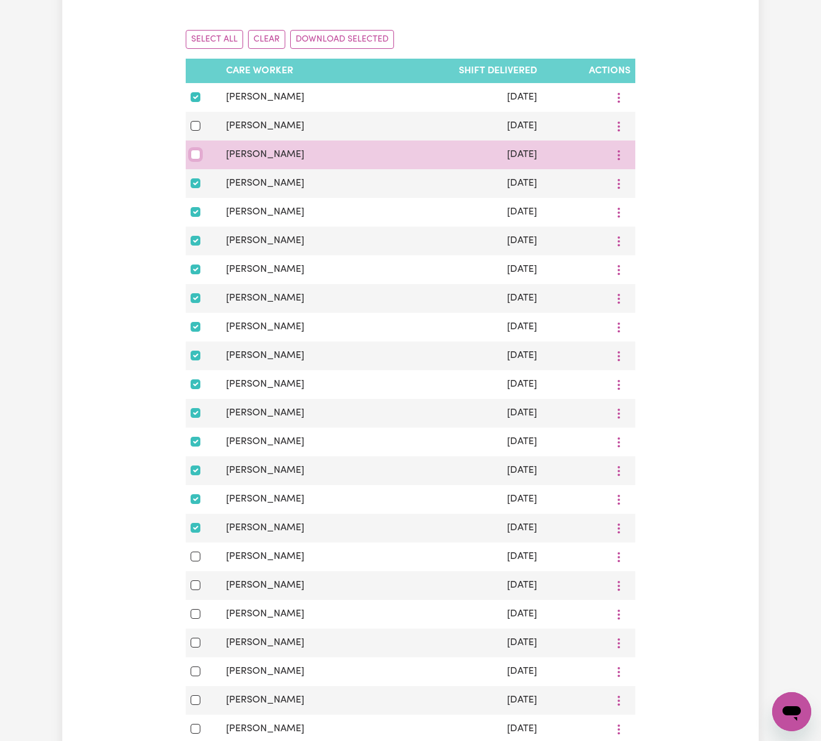
click at [197, 156] on input "checkbox" at bounding box center [196, 155] width 10 height 10
checkbox input "true"
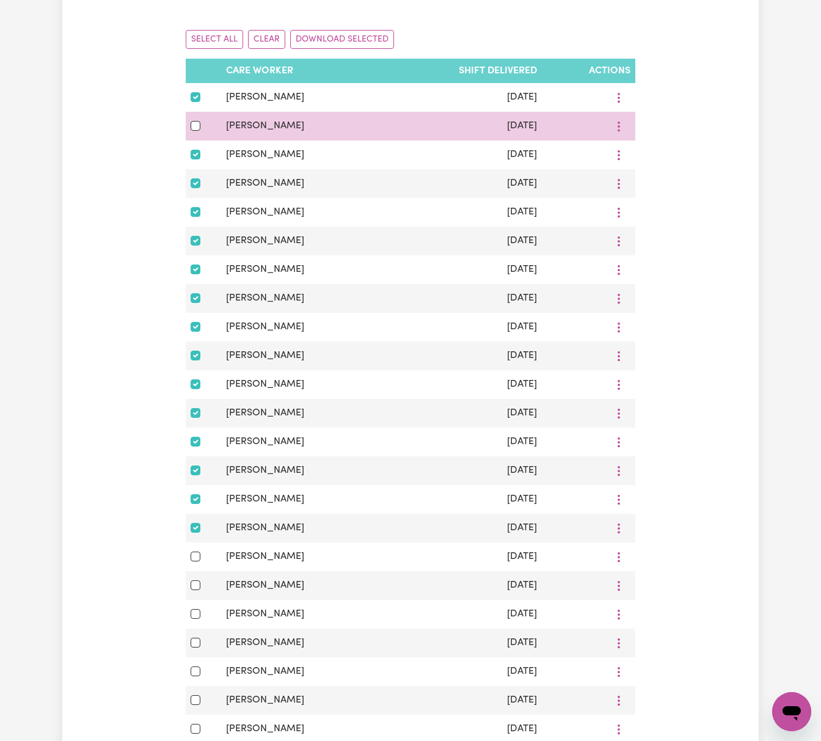
click at [193, 133] on div at bounding box center [204, 126] width 26 height 15
click at [196, 130] on input "checkbox" at bounding box center [196, 126] width 10 height 10
checkbox input "true"
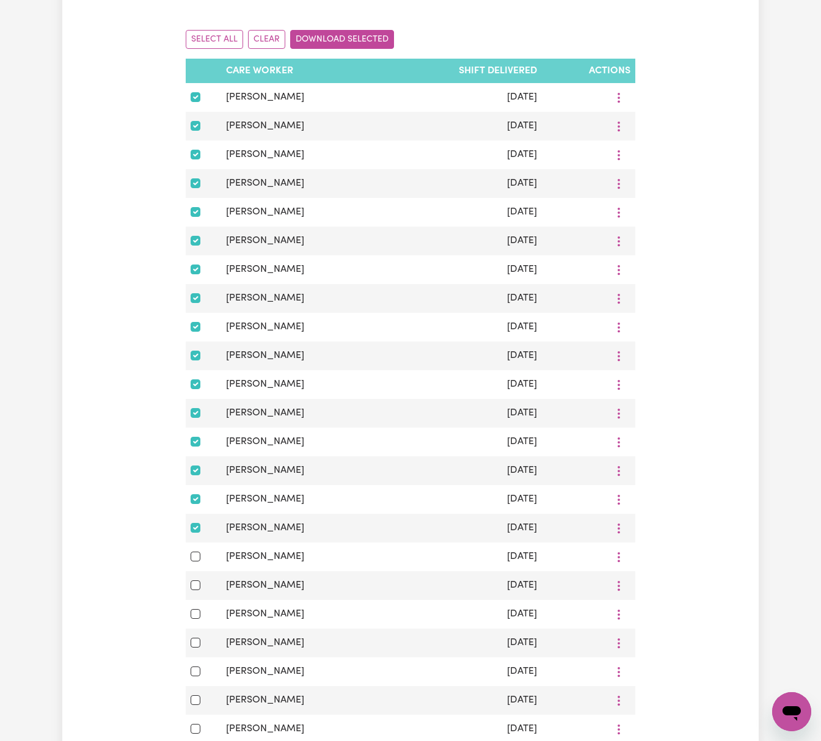
click at [349, 37] on button "Download Selected" at bounding box center [342, 39] width 104 height 19
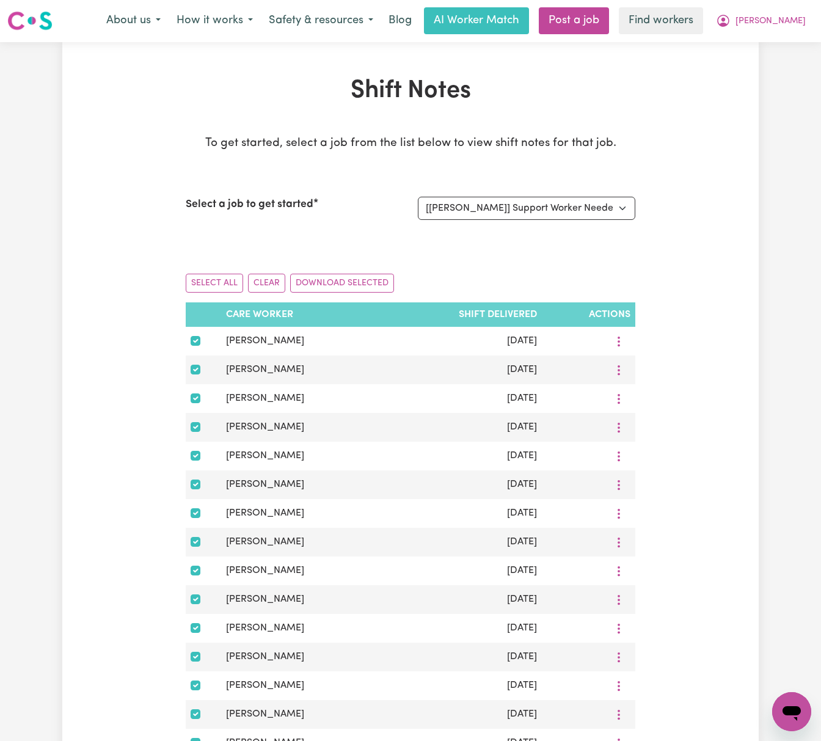
scroll to position [0, 0]
click at [791, 17] on span "[PERSON_NAME]" at bounding box center [771, 21] width 70 height 13
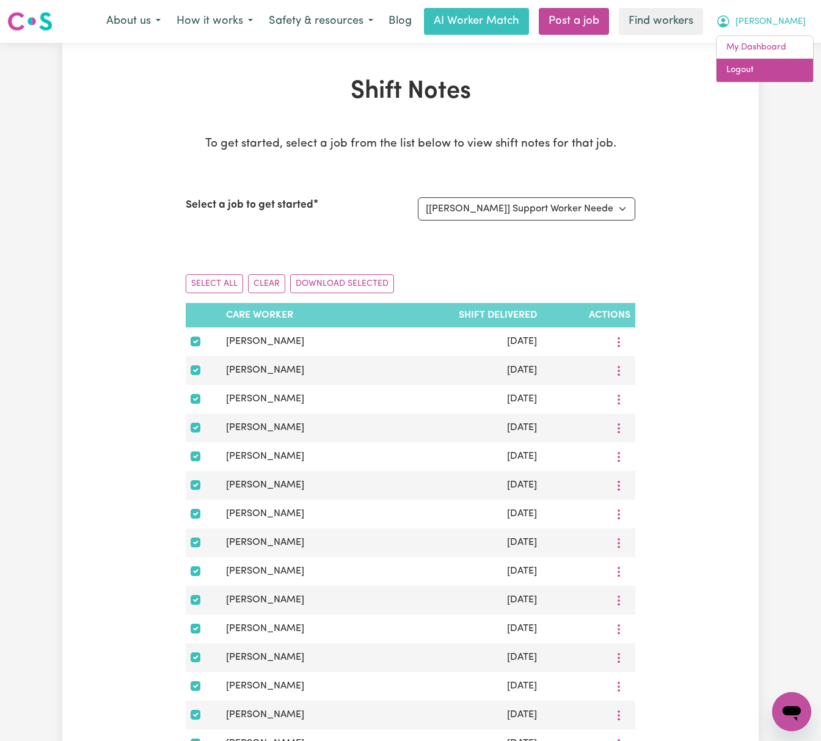
click at [802, 64] on link "Logout" at bounding box center [765, 70] width 97 height 23
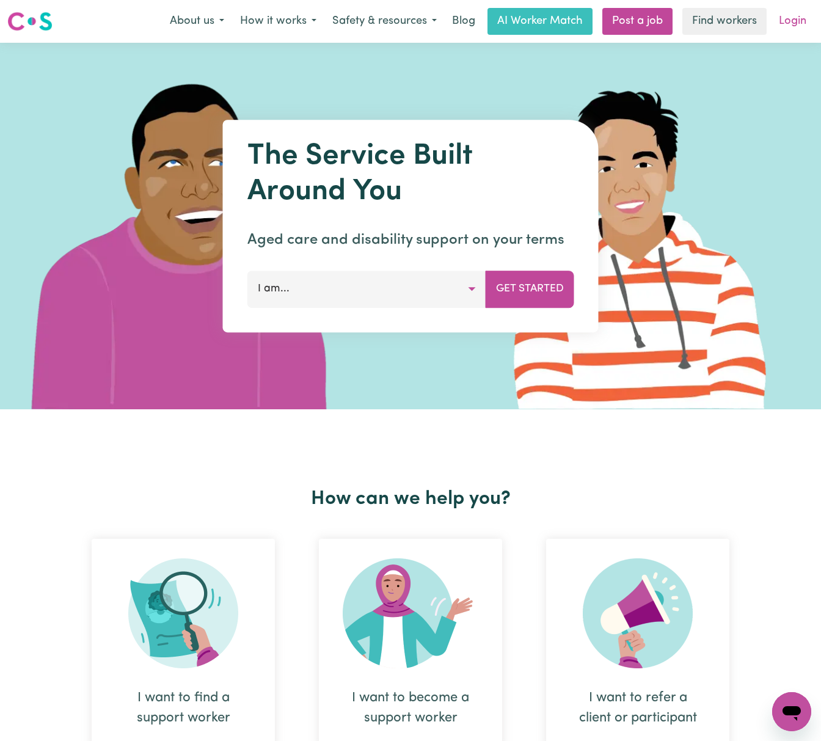
click at [795, 22] on link "Login" at bounding box center [793, 21] width 42 height 27
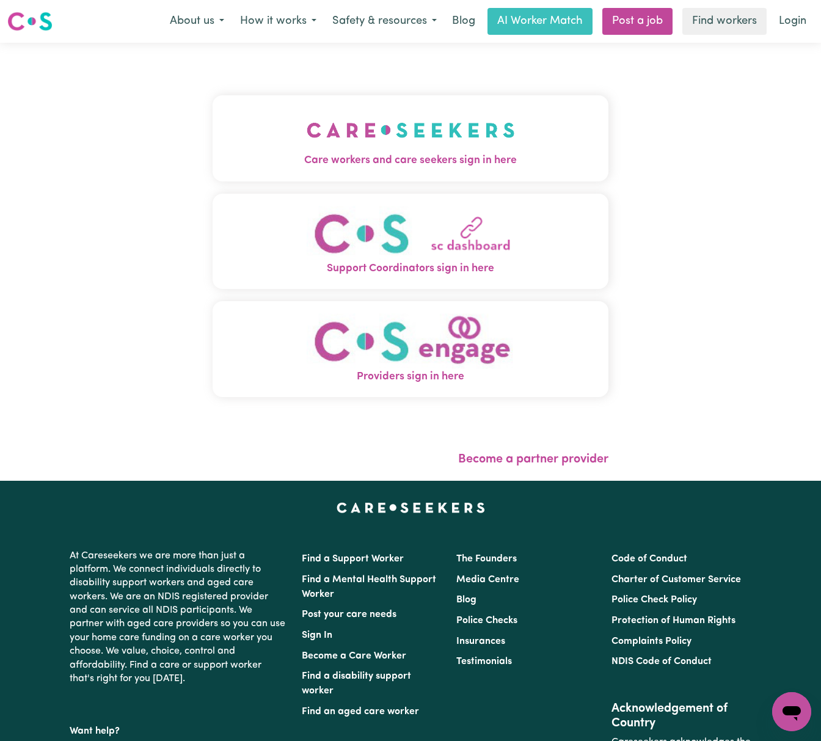
click at [355, 125] on img "Care workers and care seekers sign in here" at bounding box center [411, 130] width 208 height 45
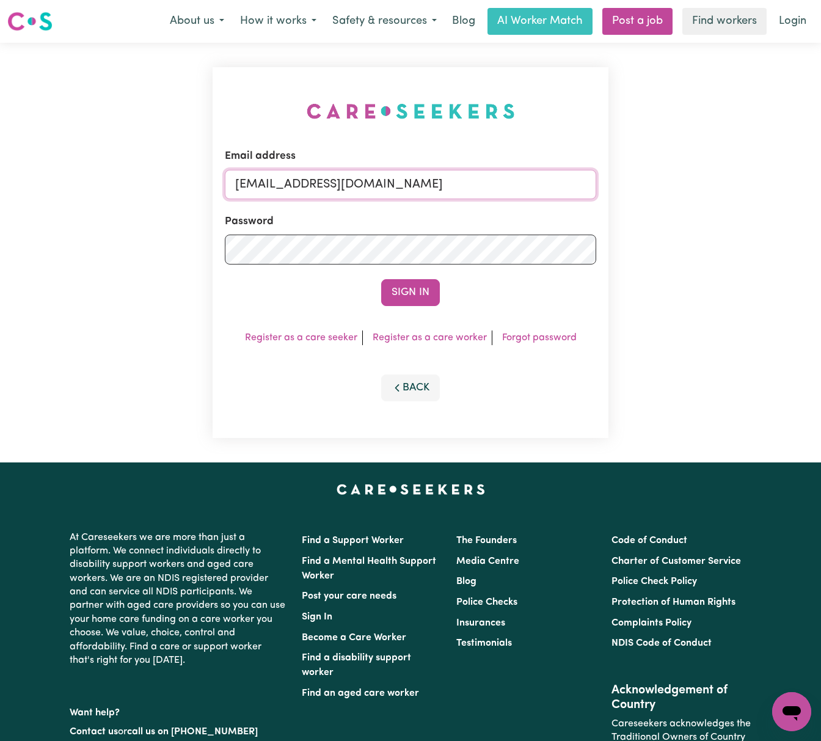
drag, startPoint x: 502, startPoint y: 183, endPoint x: 747, endPoint y: 188, distance: 245.0
click at [747, 188] on div "Email address [EMAIL_ADDRESS][DOMAIN_NAME] Password Sign In Register as a care …" at bounding box center [410, 253] width 821 height 420
paste input "PerryHolzmannHCP"
type input "[EMAIL_ADDRESS][DOMAIN_NAME]"
click at [381, 279] on button "Sign In" at bounding box center [410, 292] width 59 height 27
